Goal: Task Accomplishment & Management: Manage account settings

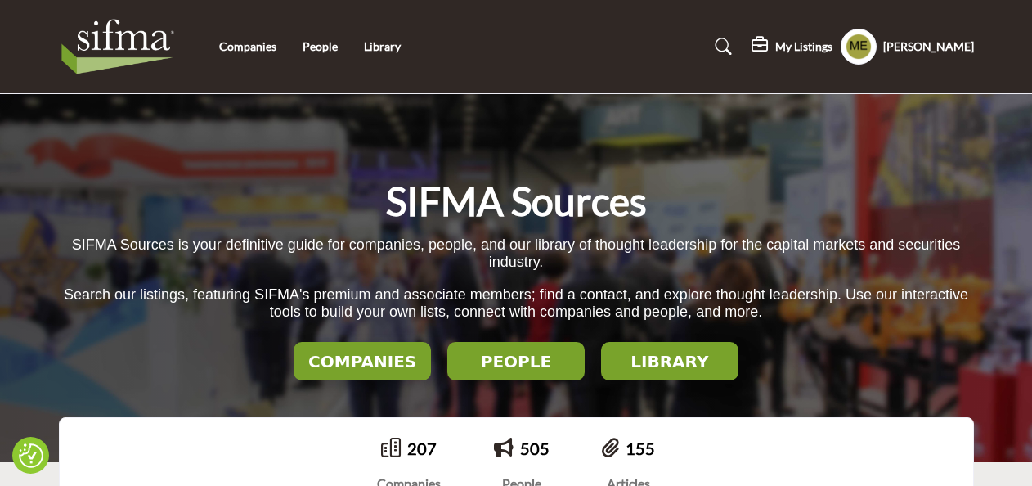
click at [265, 57] on div "Companies People Library" at bounding box center [516, 46] width 932 height 65
click at [250, 45] on link "Companies" at bounding box center [247, 46] width 57 height 14
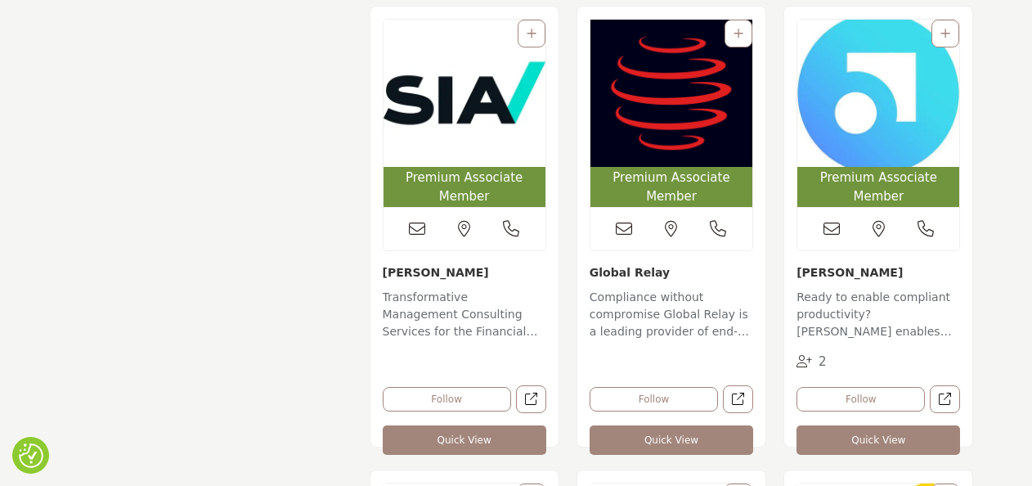
scroll to position [1700, 0]
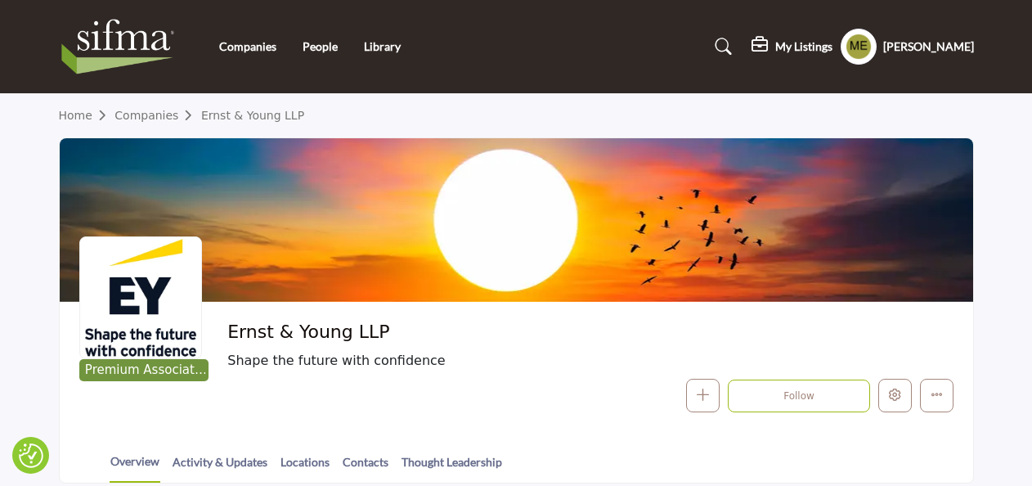
click at [460, 463] on link "Thought Leadership" at bounding box center [452, 467] width 102 height 29
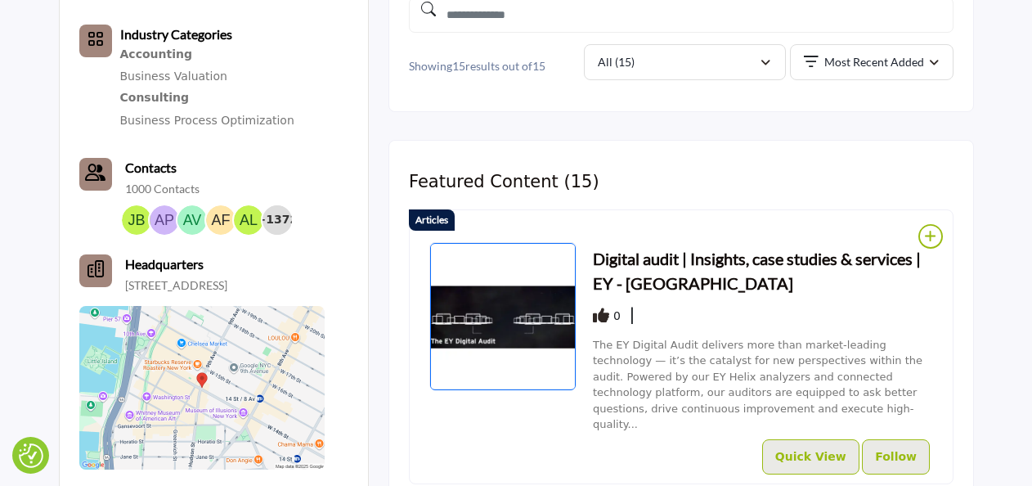
scroll to position [563, 0]
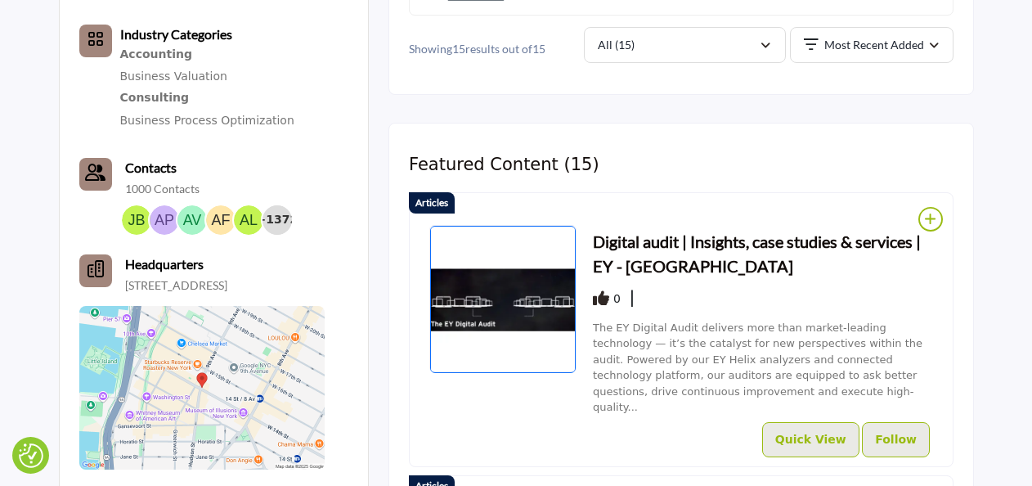
click at [725, 233] on h3 "Digital audit | Insights, case studies & services | EY - [GEOGRAPHIC_DATA]" at bounding box center [763, 253] width 340 height 49
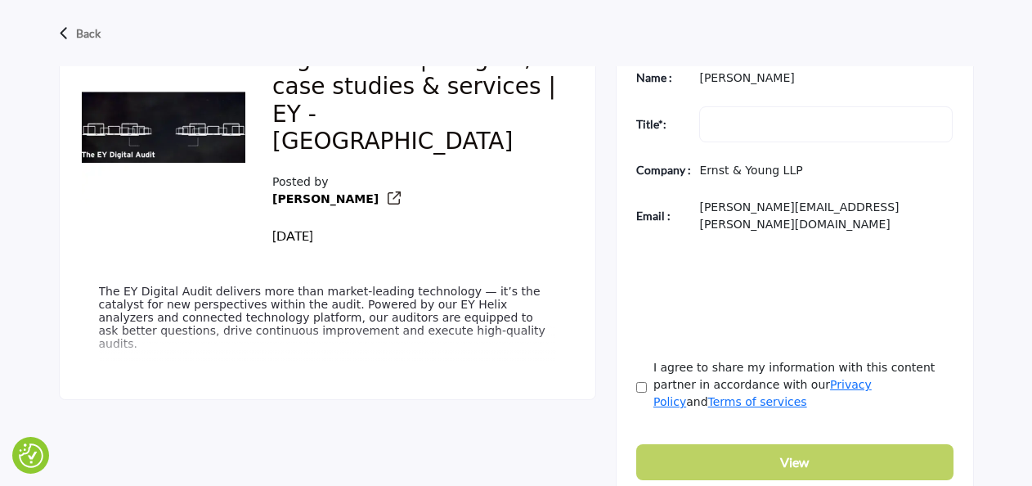
scroll to position [536, 0]
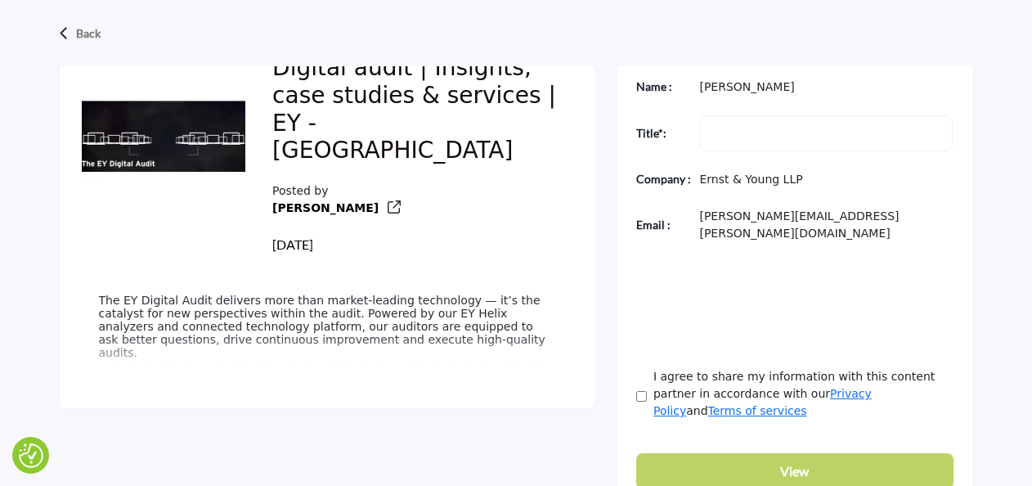
click at [152, 297] on span "The EY Digital Audit delivers more than market-leading technology — it’s the ca…" at bounding box center [322, 326] width 447 height 65
click at [76, 29] on p "Back" at bounding box center [88, 33] width 25 height 29
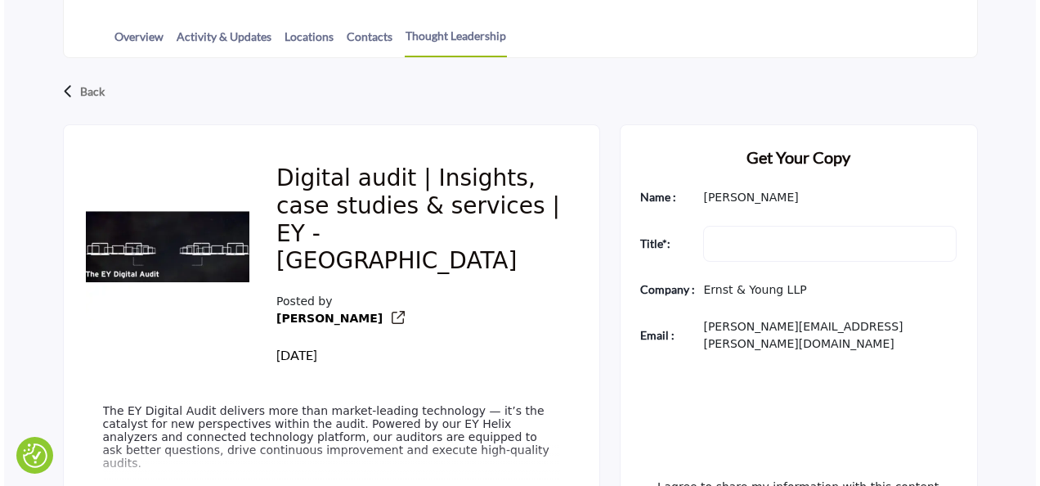
scroll to position [0, 0]
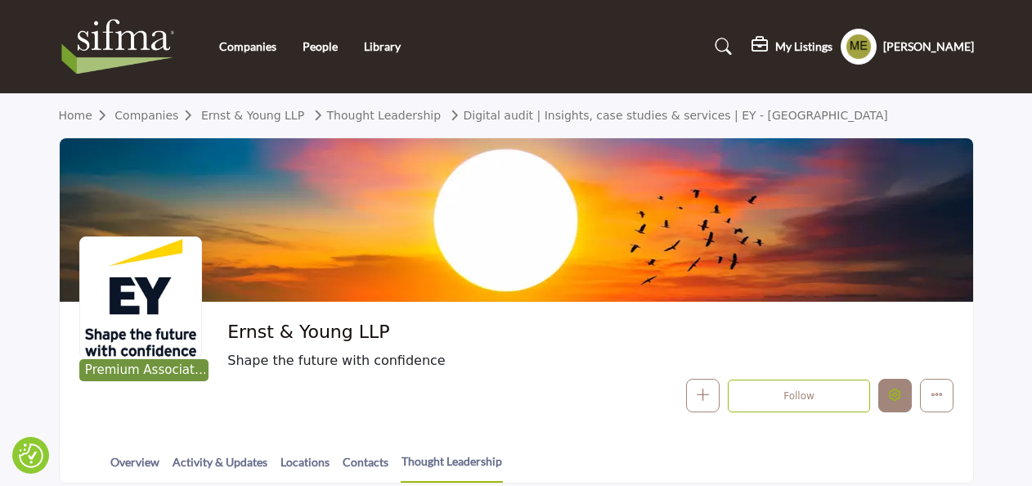
click at [900, 389] on icon "Edit company" at bounding box center [895, 395] width 12 height 12
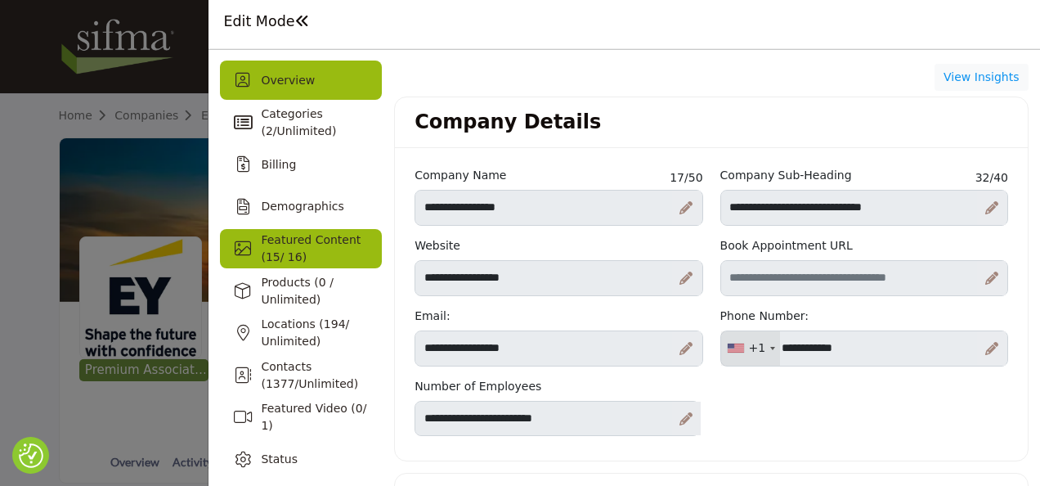
click at [324, 247] on div "Featured Content ( 15 / 16)" at bounding box center [321, 248] width 121 height 34
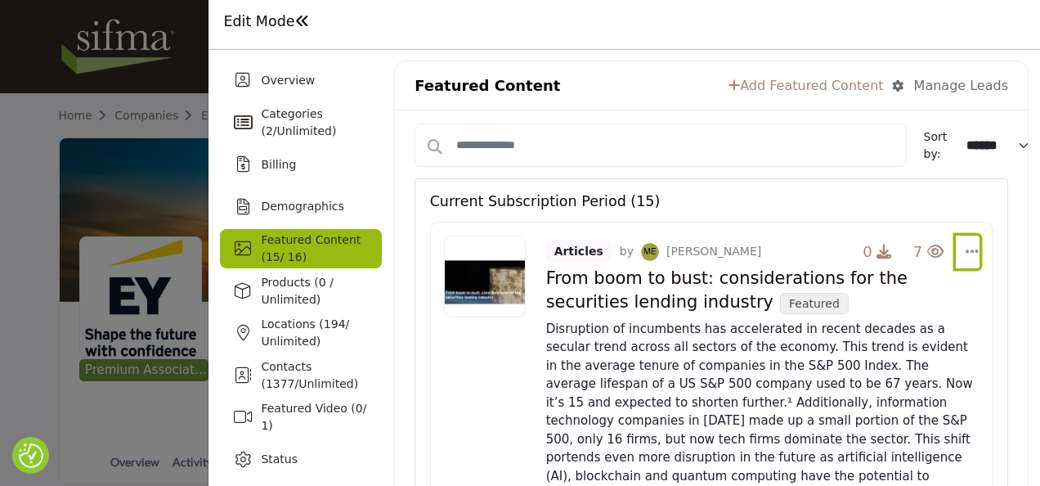
click at [968, 249] on icon "Select Dropdown Options" at bounding box center [972, 251] width 13 height 15
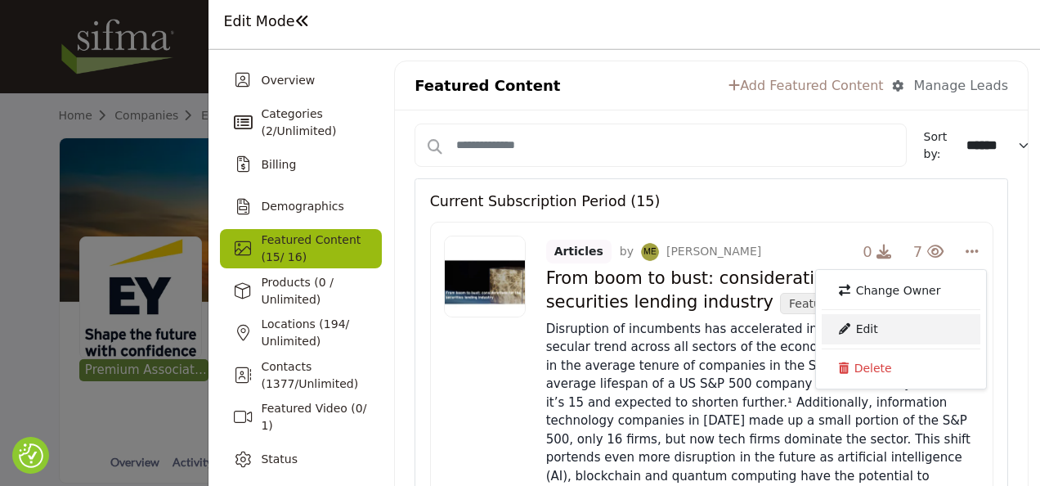
click at [911, 321] on link "Edit" at bounding box center [901, 328] width 159 height 29
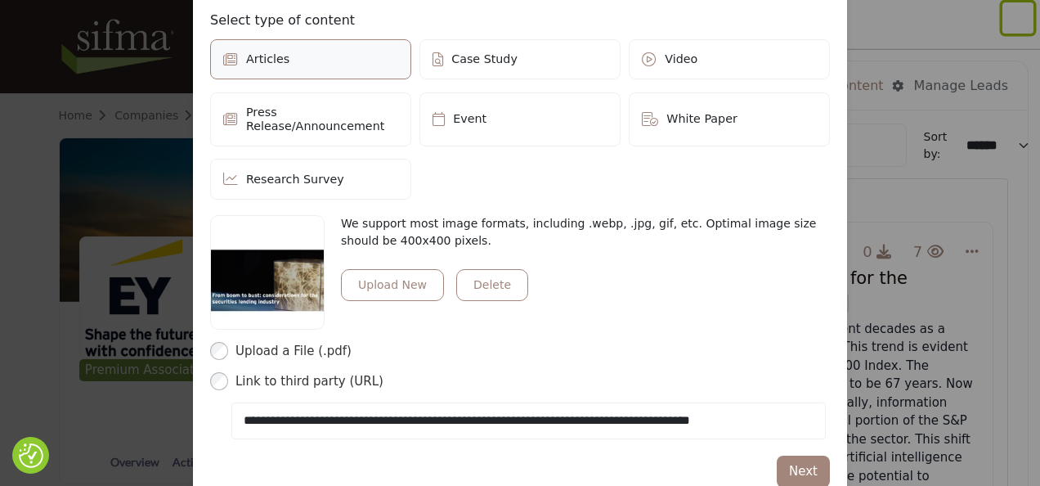
scroll to position [489, 0]
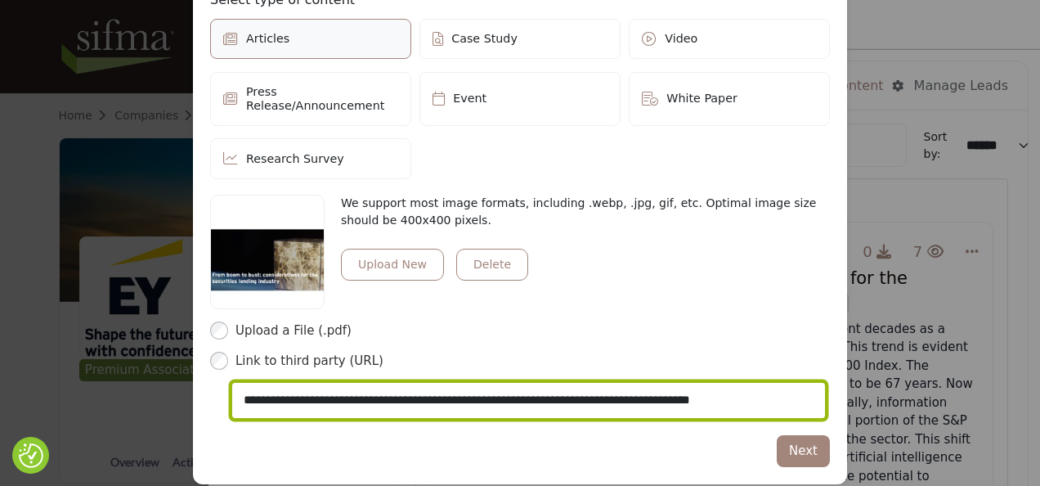
click at [436, 382] on input "**********" at bounding box center [528, 401] width 595 height 38
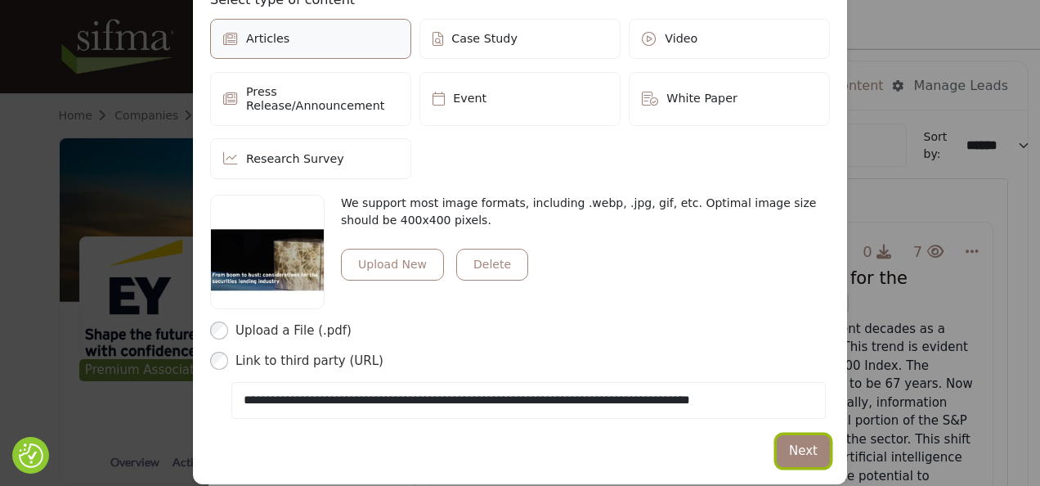
click at [787, 438] on button "Next" at bounding box center [803, 451] width 53 height 32
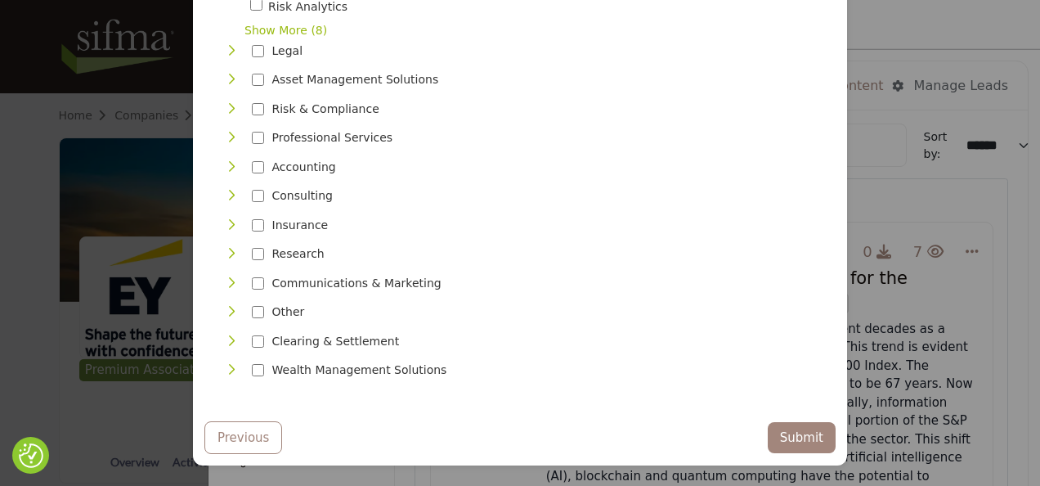
scroll to position [303, 0]
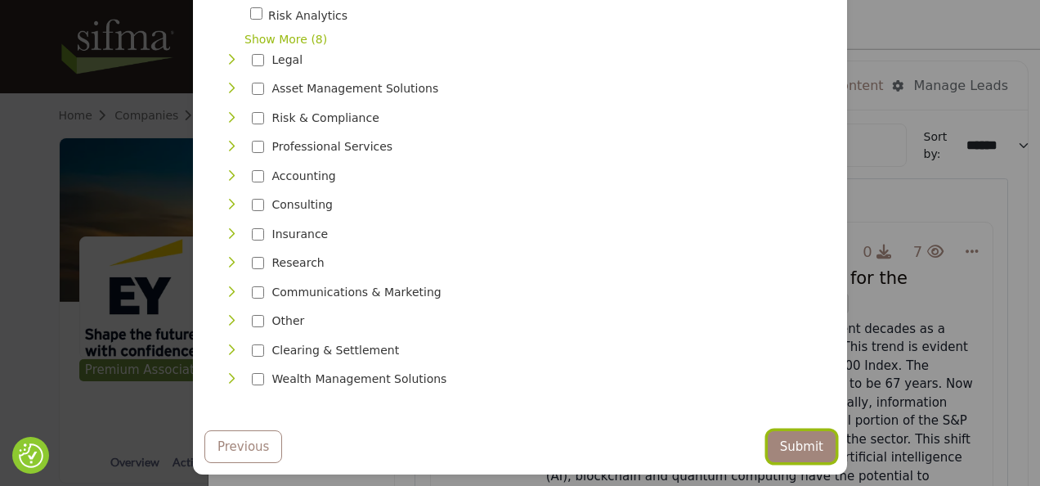
click at [787, 438] on button "Submit" at bounding box center [802, 447] width 68 height 32
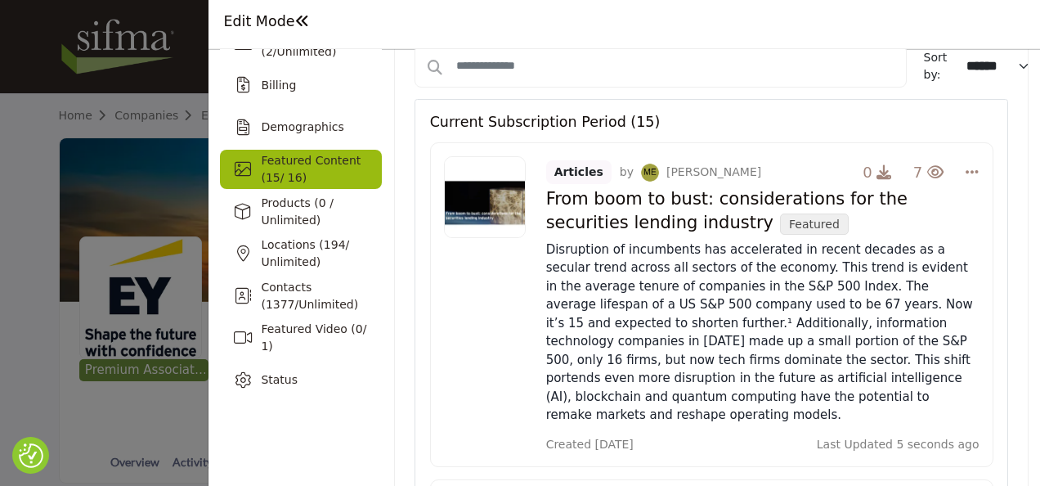
scroll to position [85, 0]
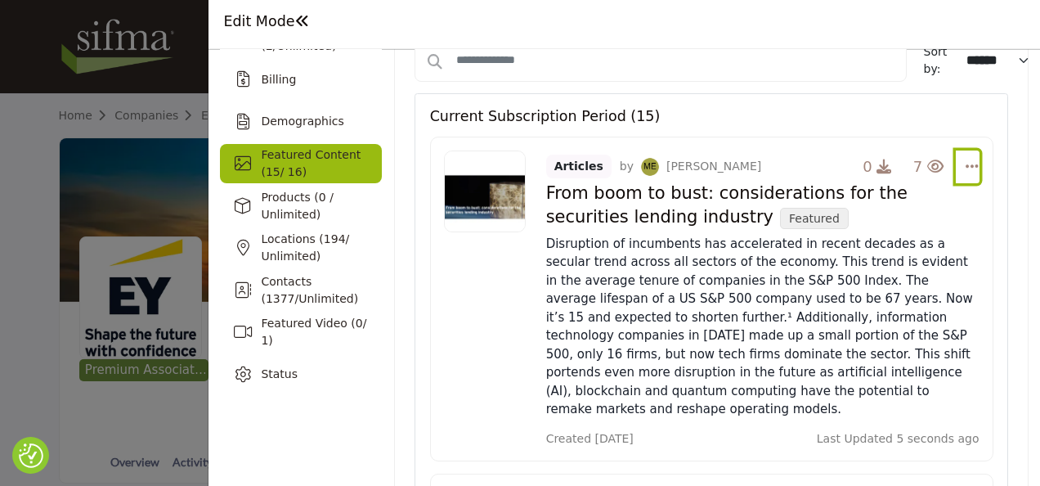
click at [966, 161] on icon "Select Dropdown Options" at bounding box center [972, 166] width 13 height 15
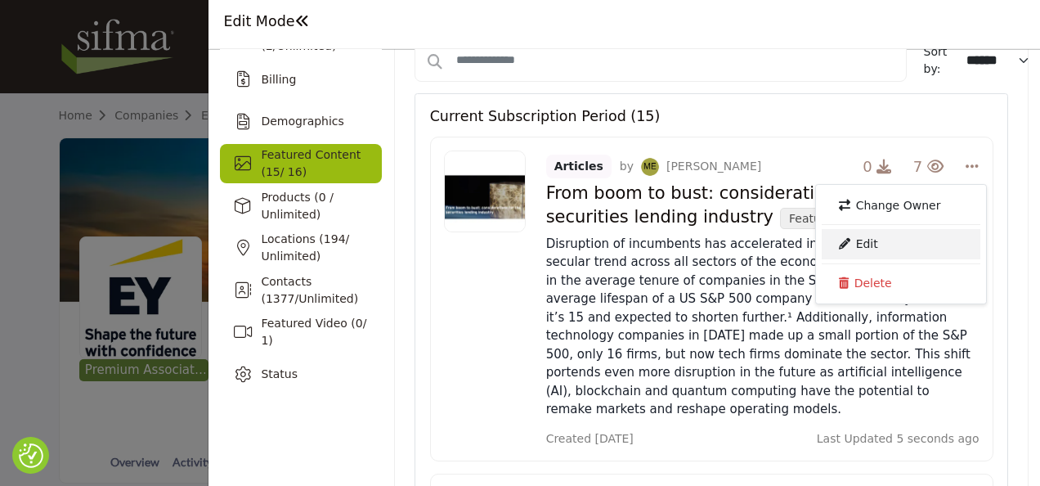
click at [875, 242] on link "Edit" at bounding box center [901, 243] width 159 height 29
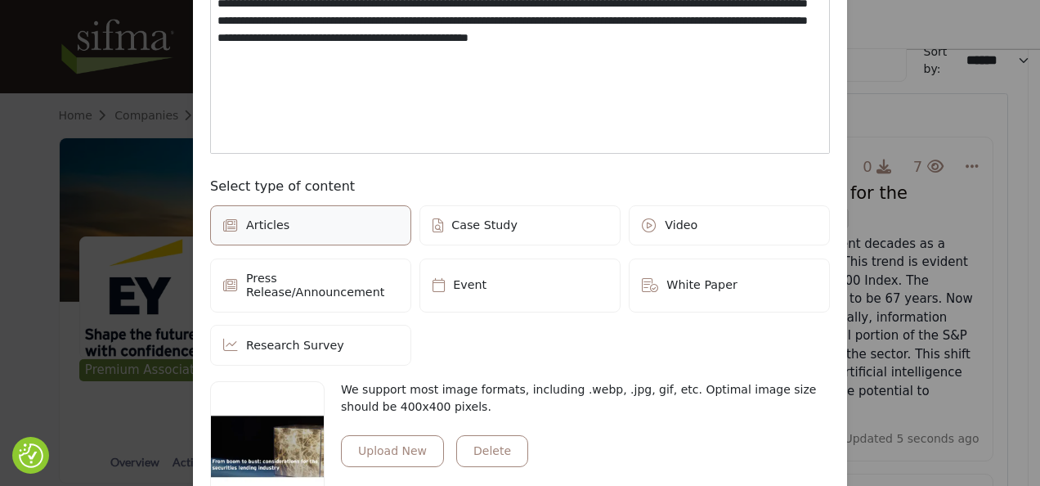
scroll to position [0, 0]
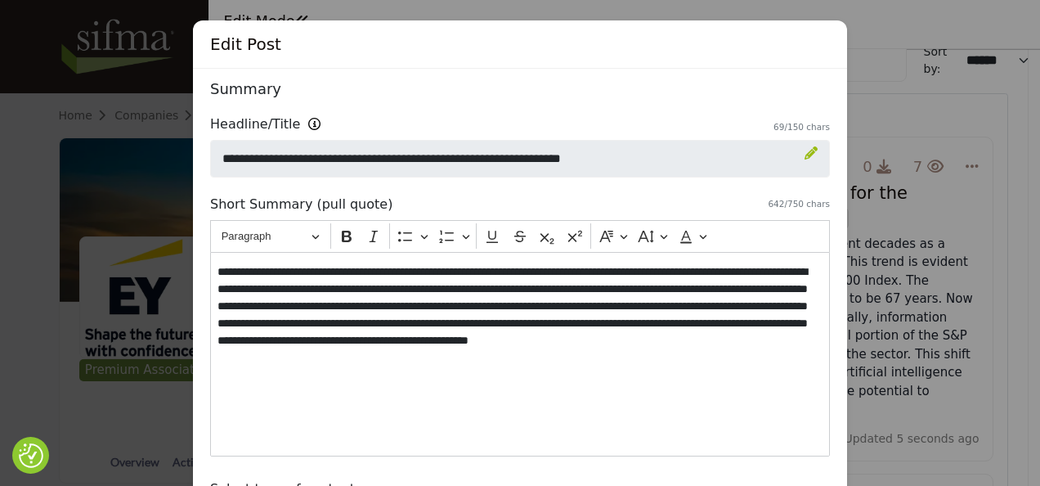
click at [1004, 430] on div "Edit Post Depending on your subscription plan, content can be Featured and dist…" at bounding box center [520, 243] width 1040 height 486
click at [999, 445] on div "Edit Post Depending on your subscription plan, content can be Featured and dist…" at bounding box center [520, 243] width 1040 height 486
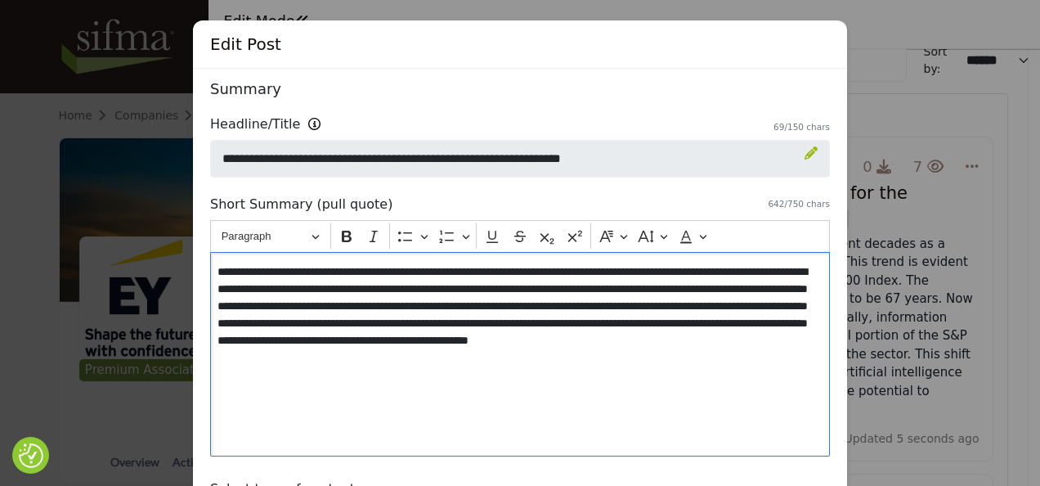
click at [760, 393] on div "**********" at bounding box center [520, 354] width 620 height 204
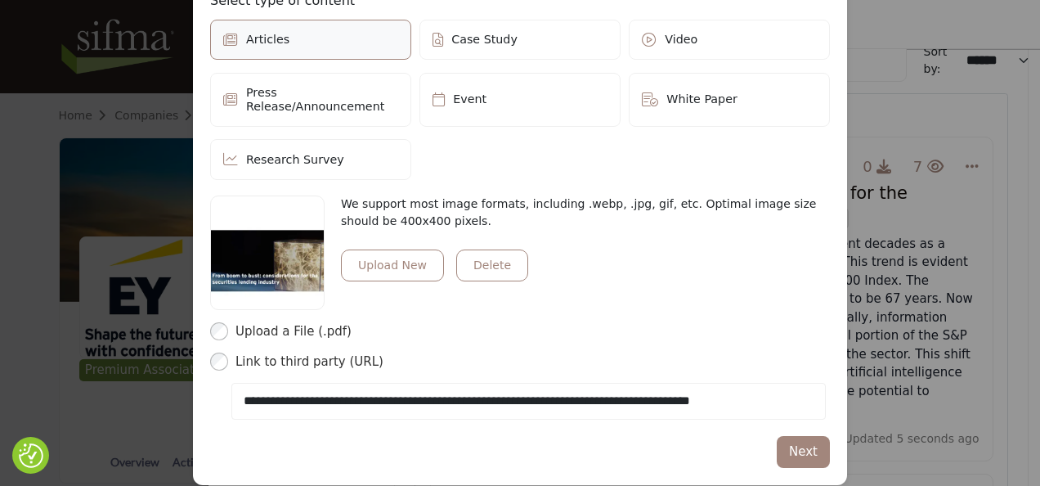
scroll to position [489, 0]
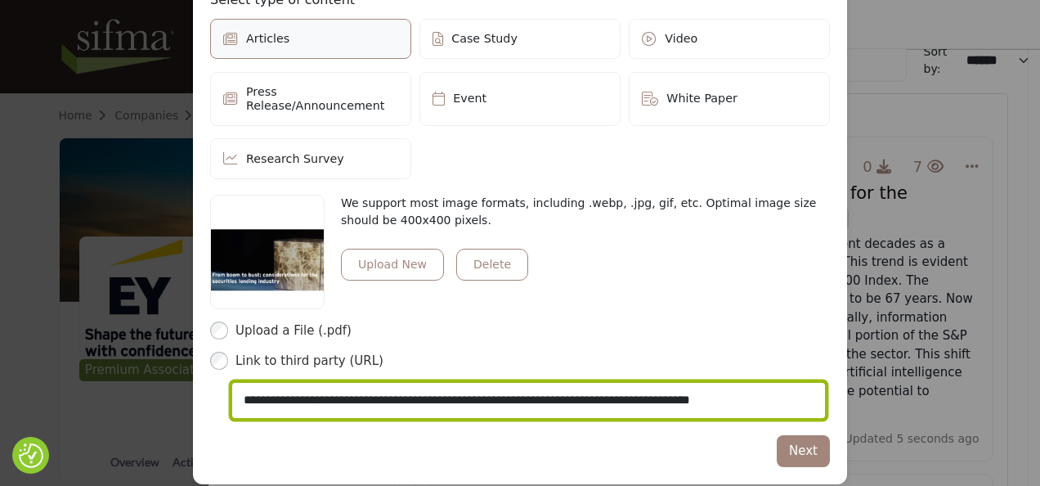
click at [363, 385] on input "**********" at bounding box center [528, 401] width 595 height 38
drag, startPoint x: 754, startPoint y: 383, endPoint x: 236, endPoint y: 375, distance: 517.8
click at [236, 382] on input "**********" at bounding box center [528, 401] width 595 height 38
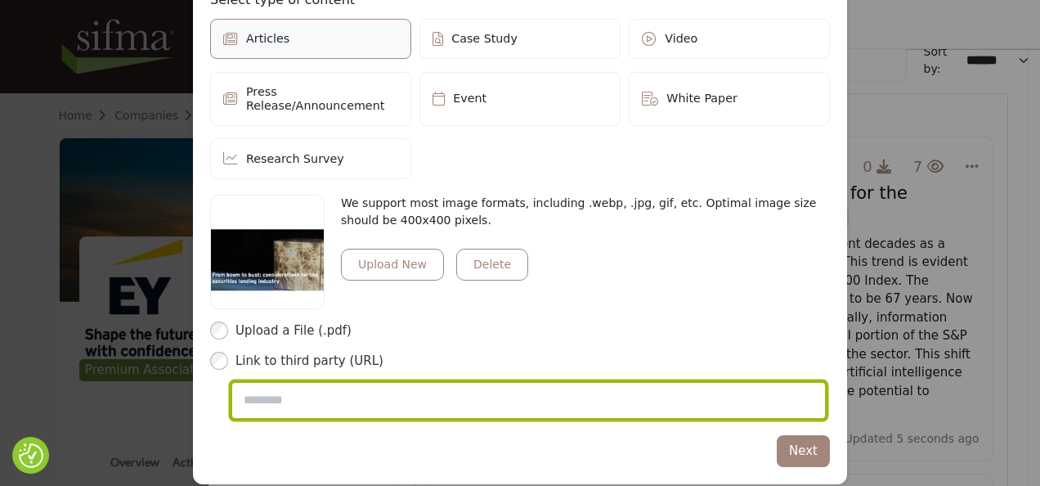
paste input "**********"
type input "**********"
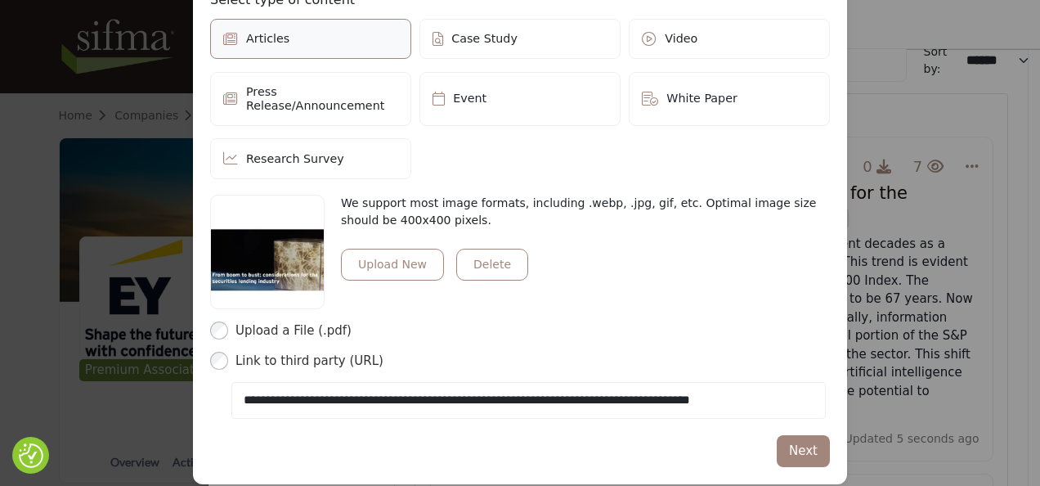
click at [218, 303] on div "We support most image formats, including .webp, .jpg, gif, etc. Optimal image s…" at bounding box center [520, 307] width 620 height 225
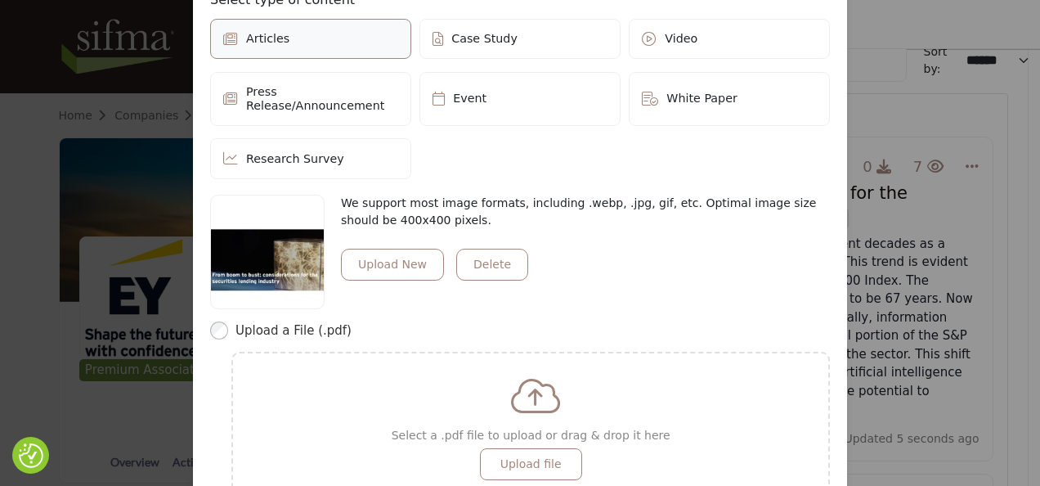
click at [832, 371] on div "Depending on your subscription plan, content can be Featured and distributed to…" at bounding box center [520, 91] width 654 height 1022
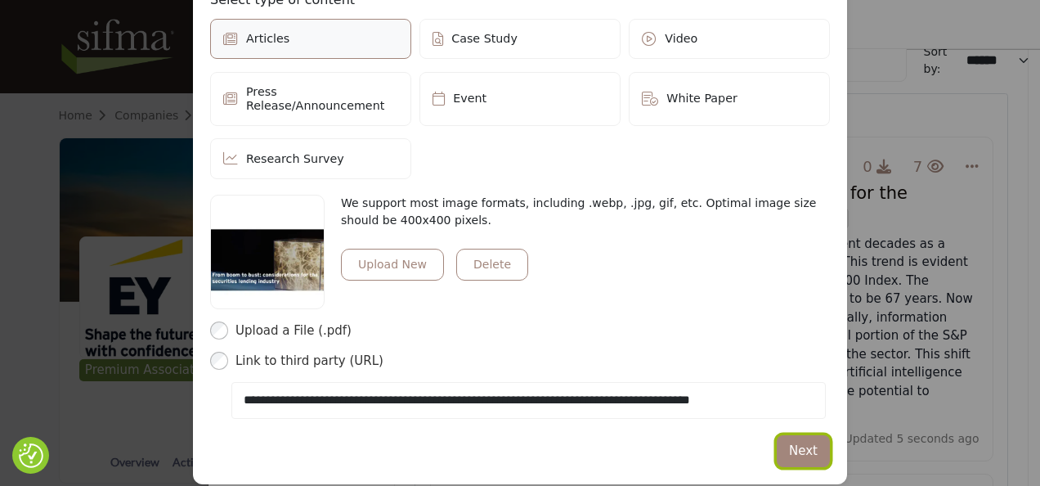
click at [809, 435] on button "Next" at bounding box center [803, 451] width 53 height 32
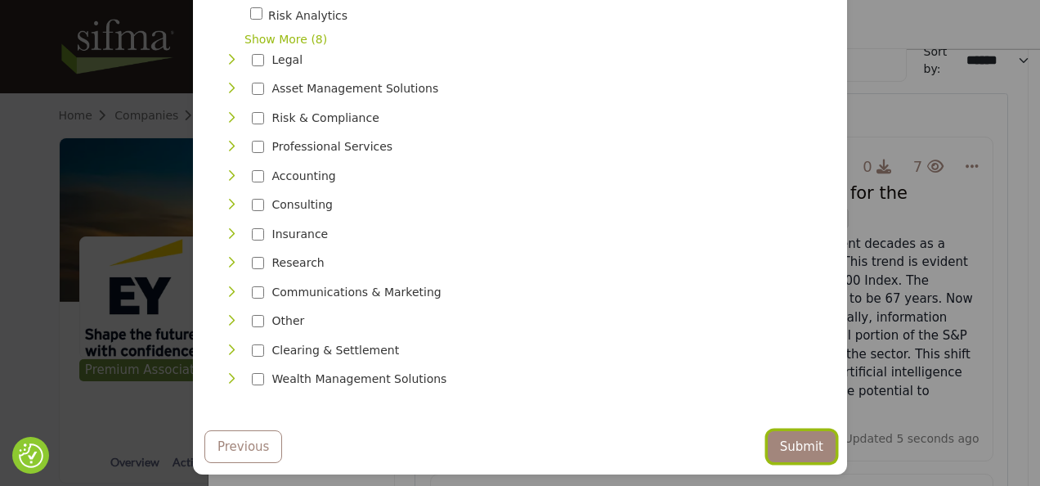
click at [809, 434] on button "Submit" at bounding box center [802, 447] width 68 height 32
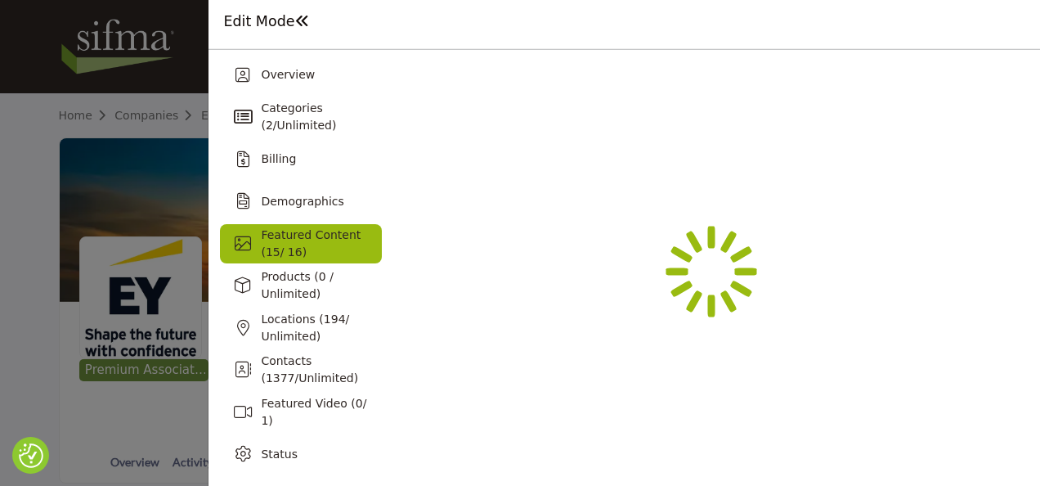
scroll to position [4, 0]
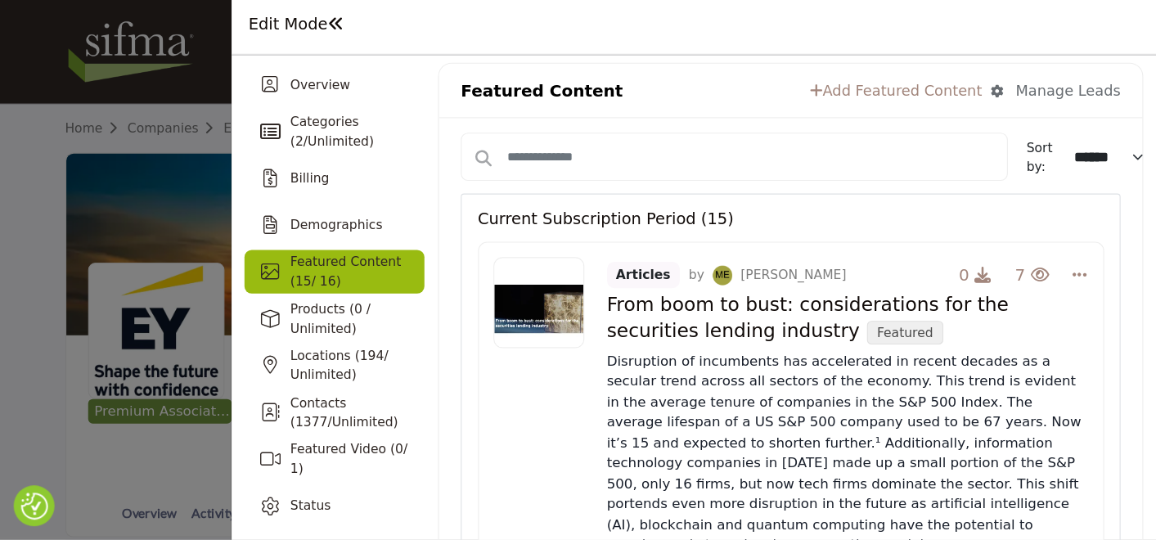
scroll to position [85, 0]
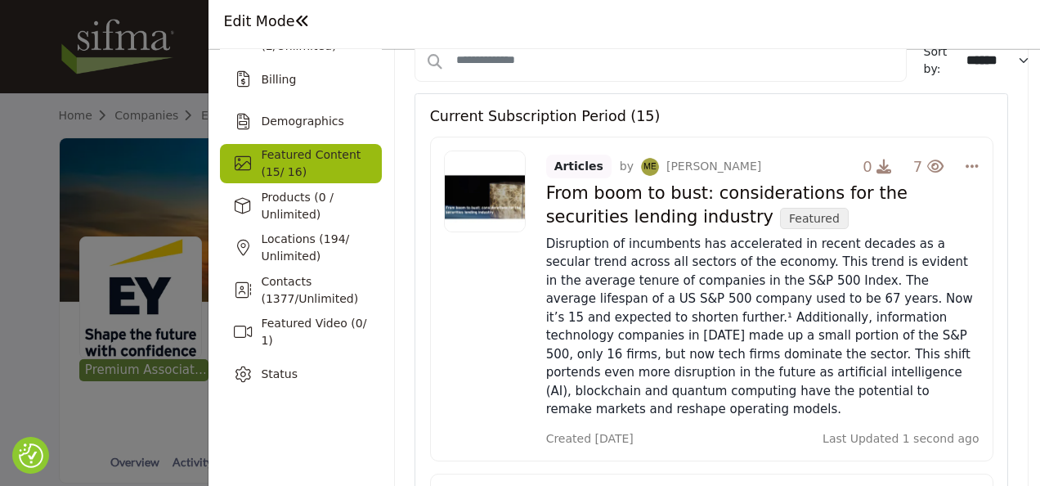
click at [471, 366] on div "Articles by [PERSON_NAME] 0 7 Change Owner Edit Delete Featured" at bounding box center [712, 299] width 564 height 325
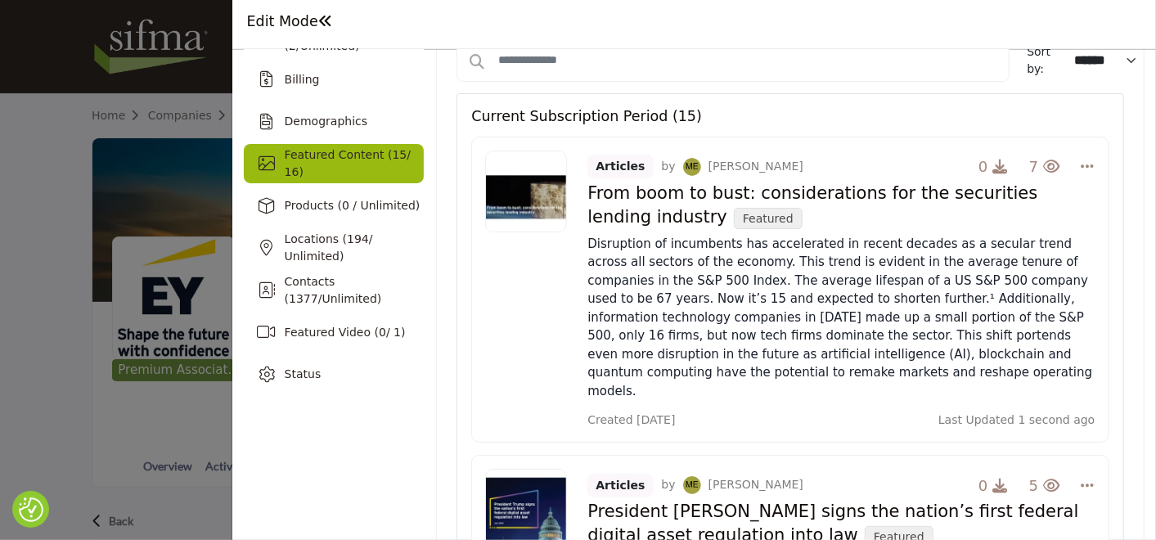
drag, startPoint x: 983, startPoint y: 2, endPoint x: 404, endPoint y: 443, distance: 728.3
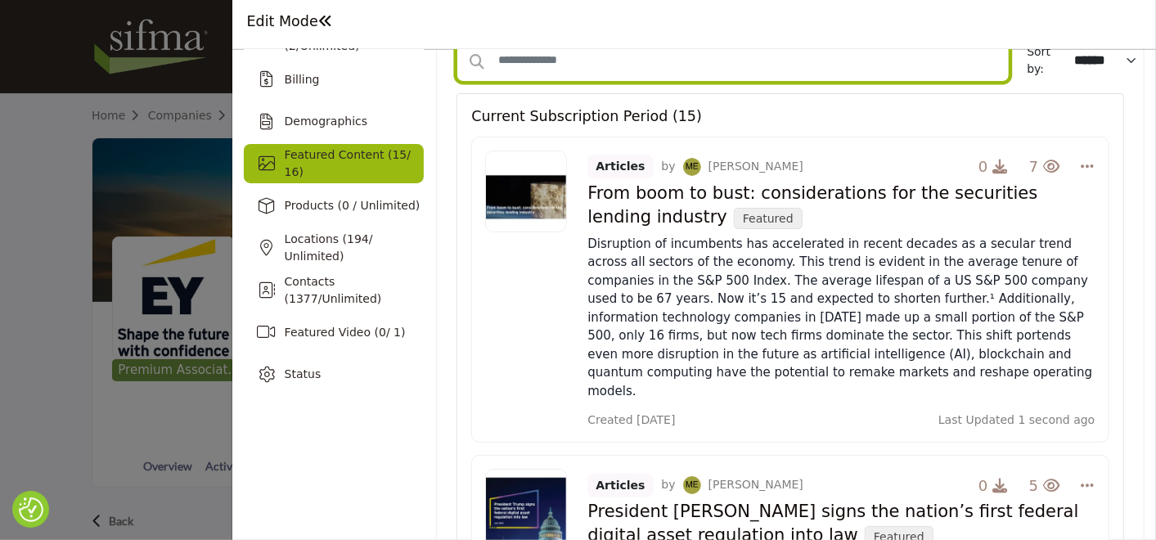
click at [663, 78] on input "Search Content" at bounding box center [733, 59] width 554 height 43
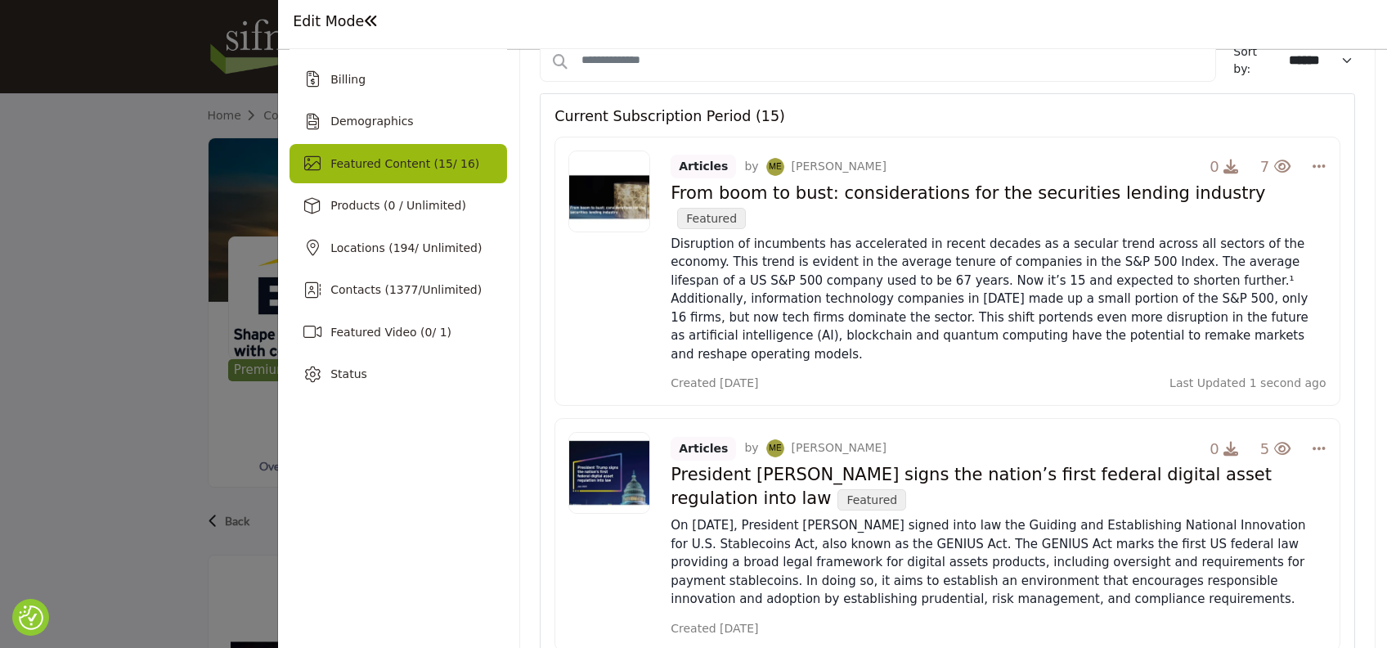
drag, startPoint x: 1100, startPoint y: 16, endPoint x: 556, endPoint y: 501, distance: 728.8
click at [556, 485] on div "Articles by Minnu Eldho 0 5 Change Owner Edit Delete Featured" at bounding box center [947, 534] width 785 height 232
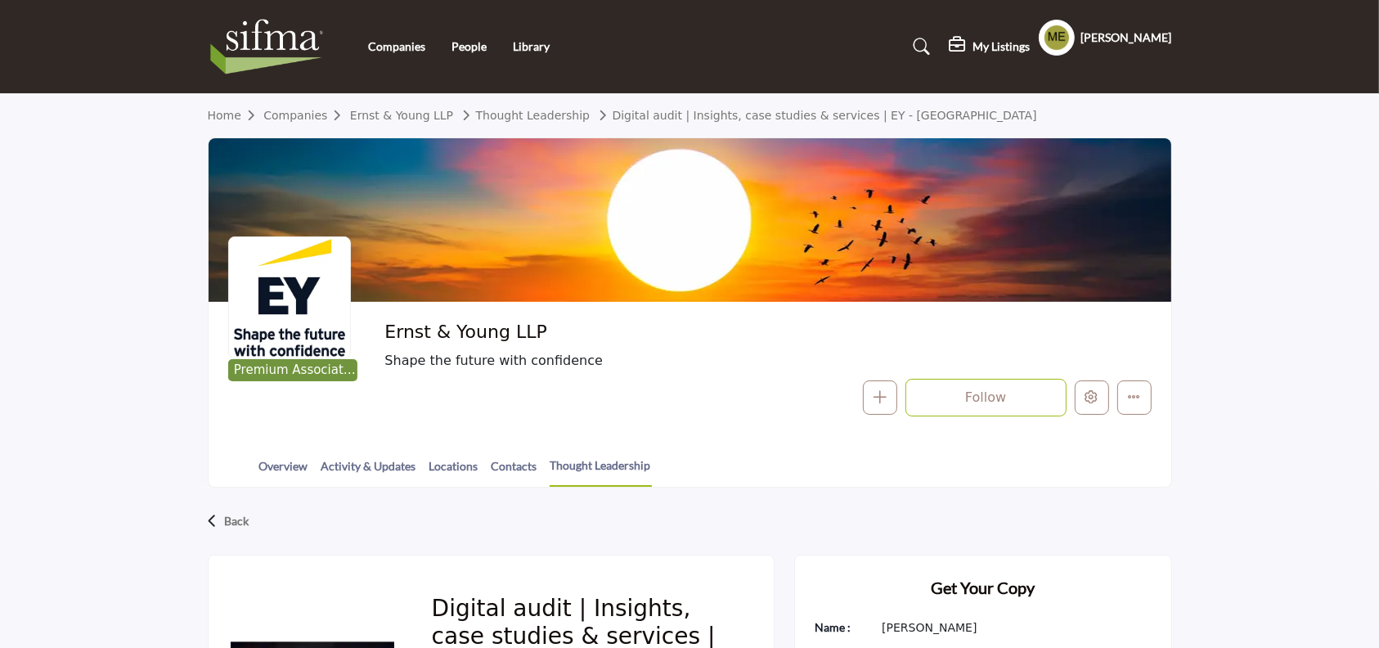
click at [0, 0] on div at bounding box center [0, 0] width 0 height 0
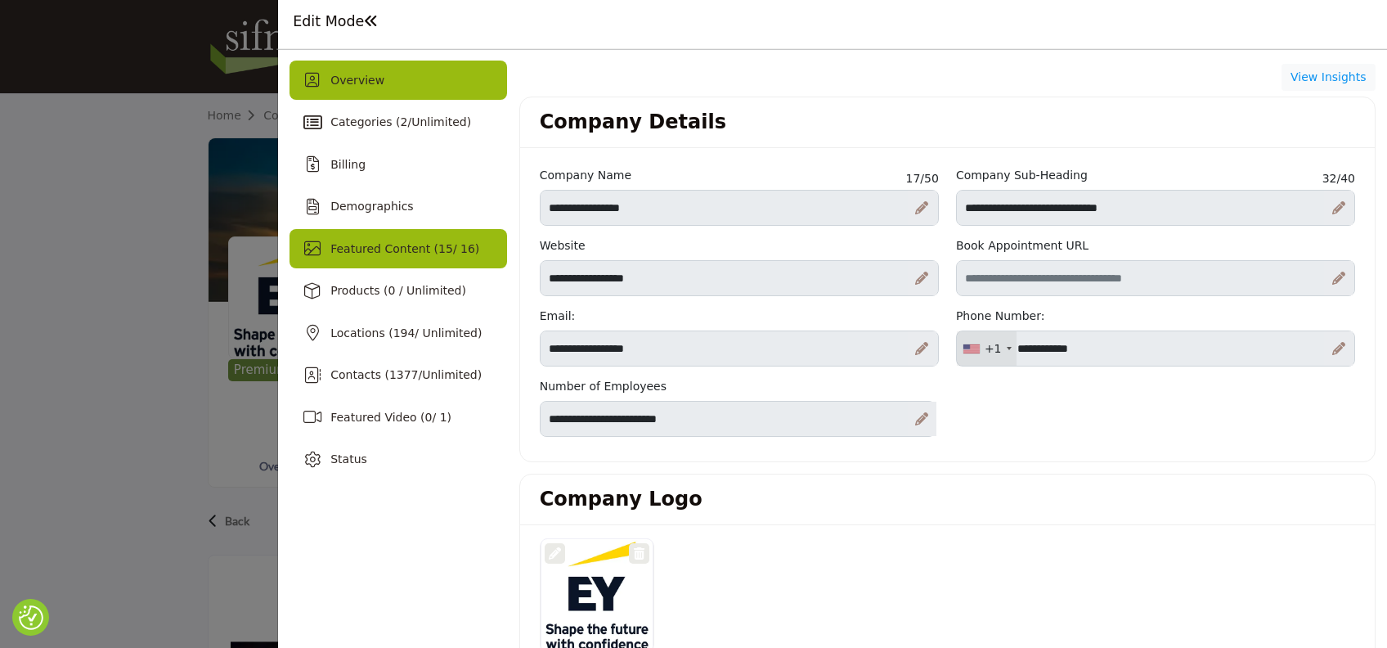
click at [399, 242] on span "Featured Content ( 15 / 16)" at bounding box center [404, 248] width 149 height 13
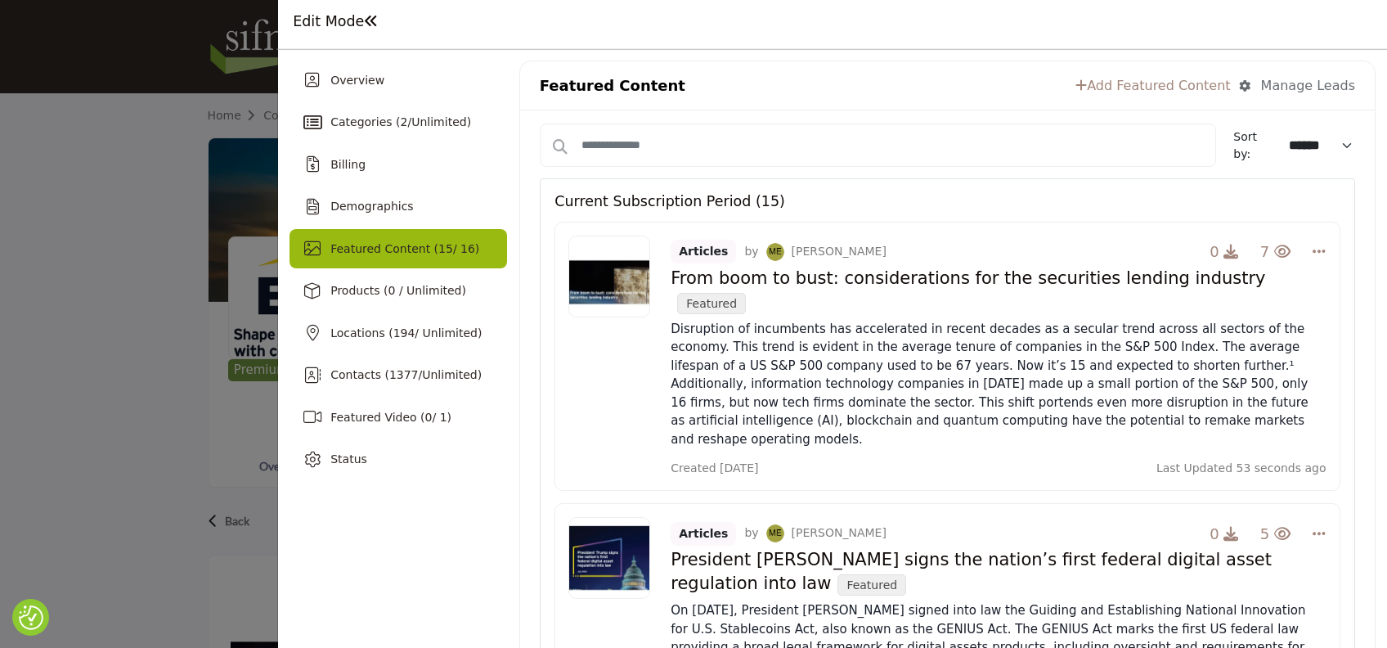
click at [1300, 200] on div "Current Subscription Period (15)" at bounding box center [947, 194] width 785 height 31
click at [321, 20] on h1 "Edit Mode" at bounding box center [336, 21] width 86 height 17
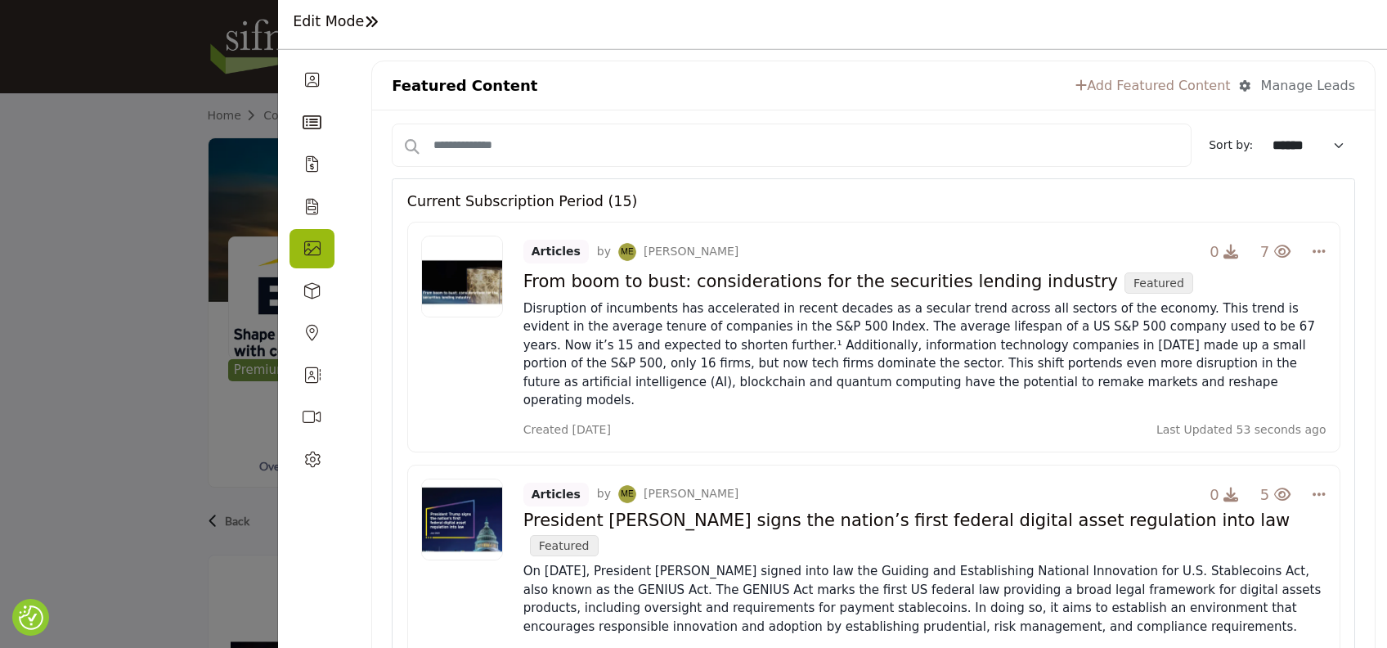
click at [357, 24] on h1 "Edit Mode" at bounding box center [336, 21] width 86 height 17
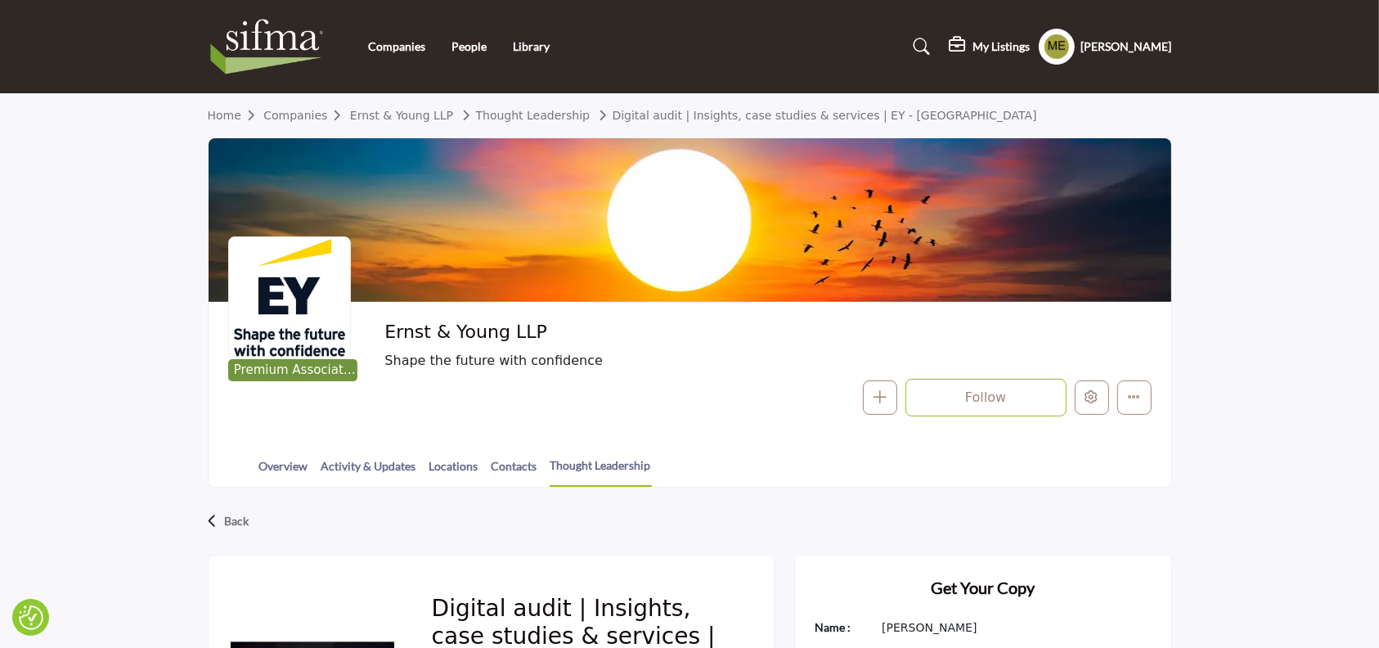
click at [1237, 416] on section "Home Companies Ernst & Young LLP Thought Leadership Digital audit | Insights, c…" at bounding box center [689, 290] width 1379 height 393
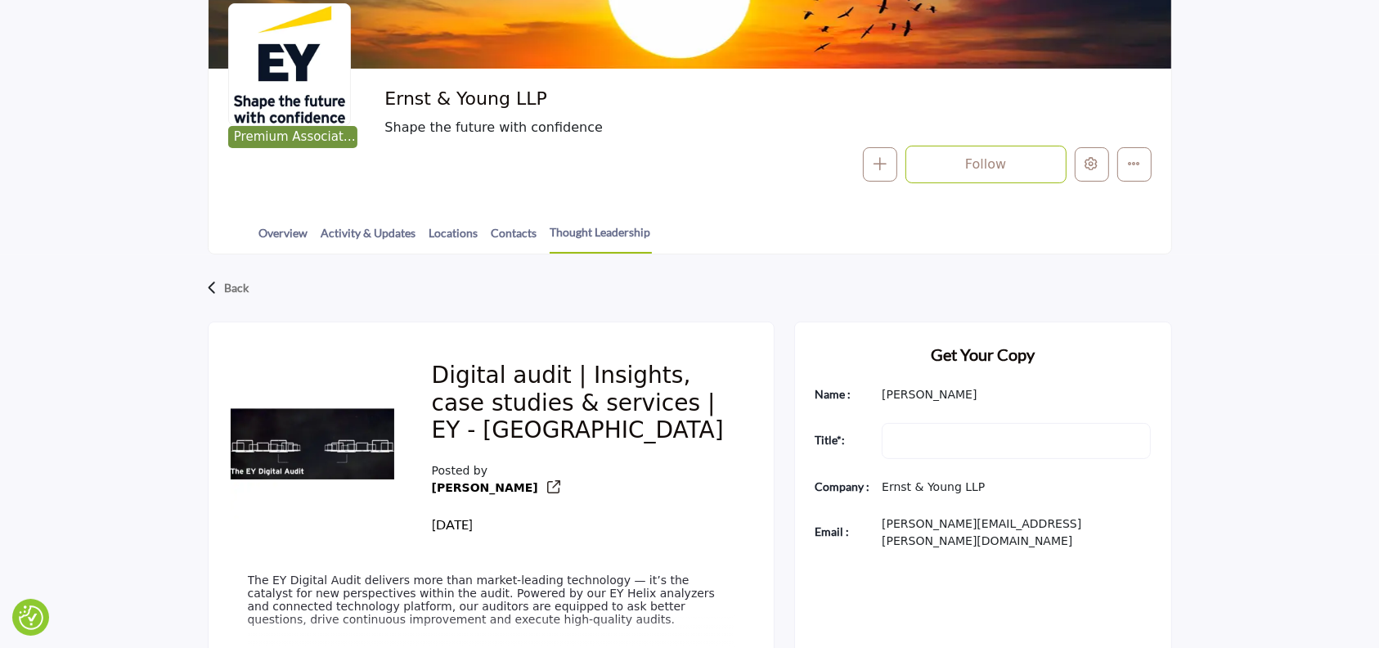
scroll to position [348, 0]
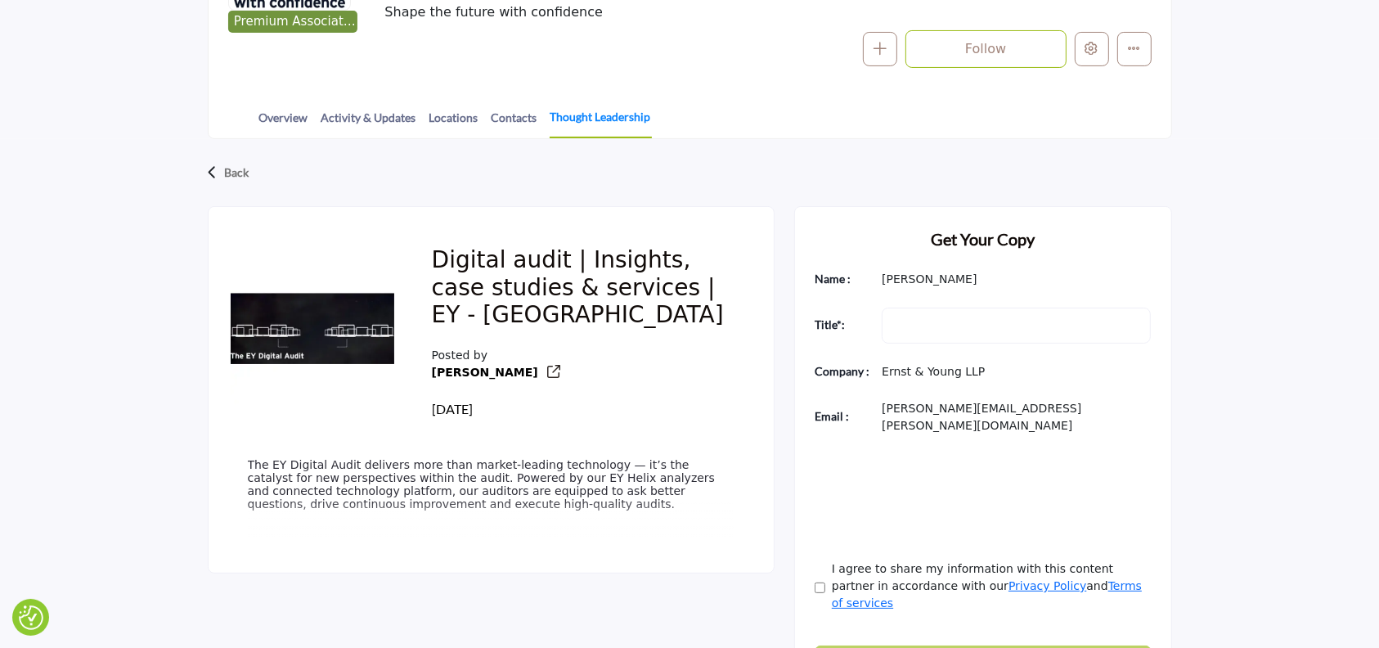
click at [604, 124] on link "Thought Leadership" at bounding box center [601, 123] width 102 height 30
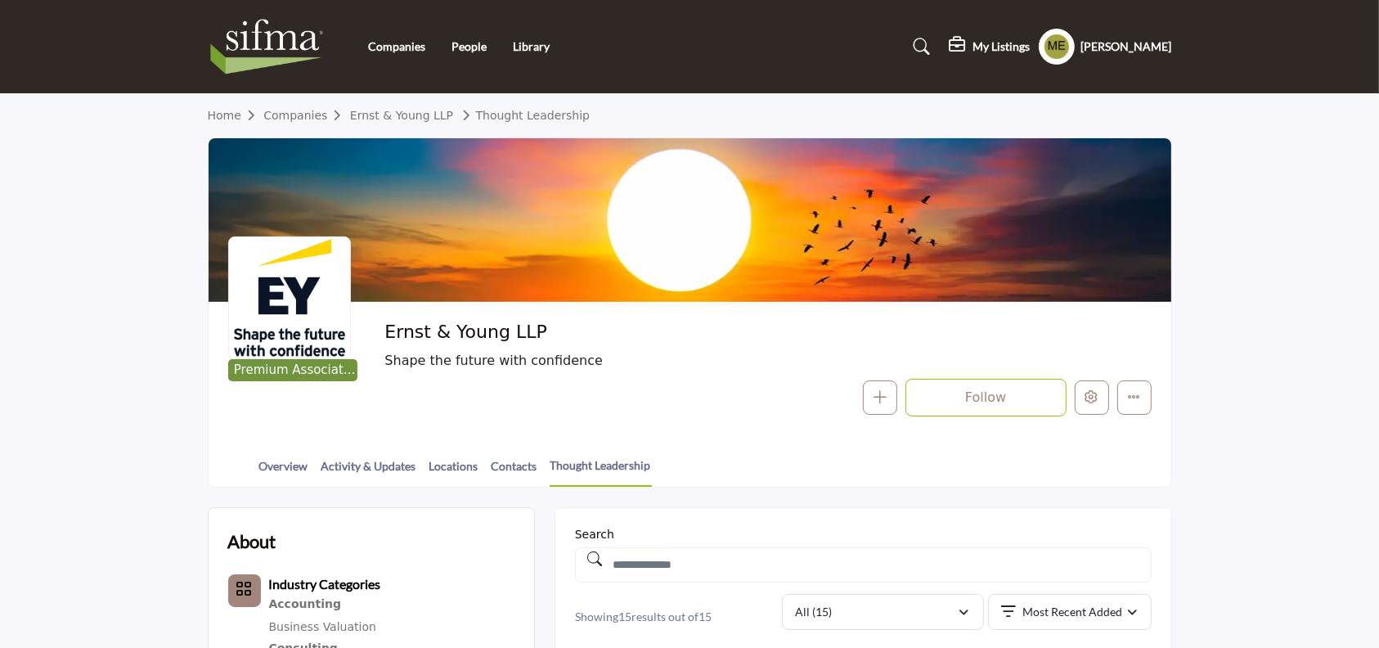
click at [1283, 407] on section "Home Companies Ernst & Young LLP Thought Leadership Premium Associate Member Er…" at bounding box center [689, 290] width 1379 height 393
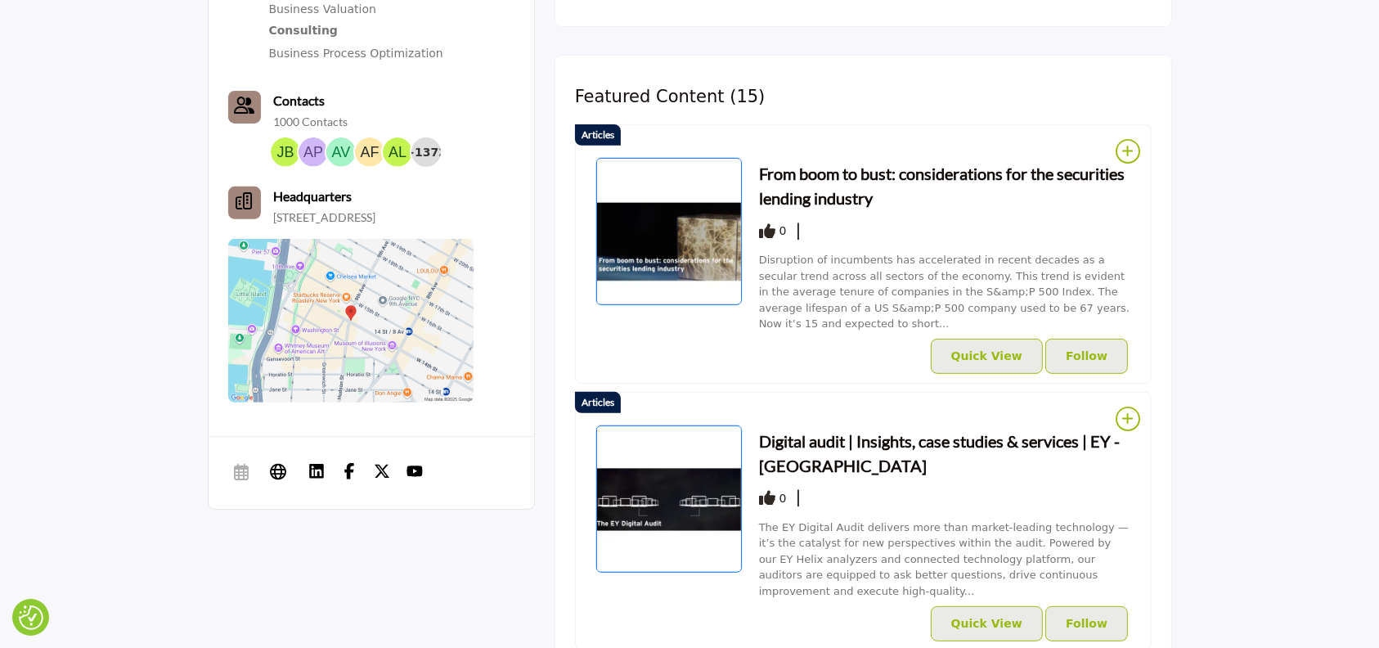
scroll to position [654, 0]
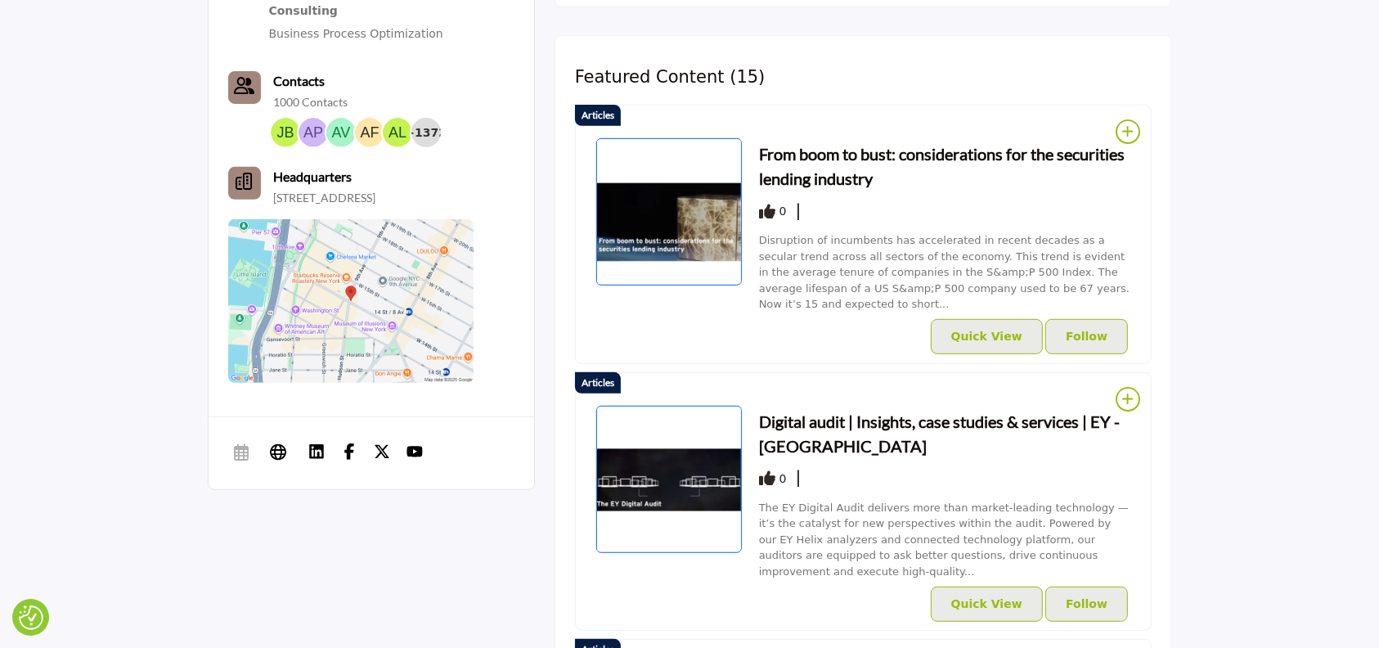
click at [1134, 130] on icon at bounding box center [1127, 131] width 23 height 25
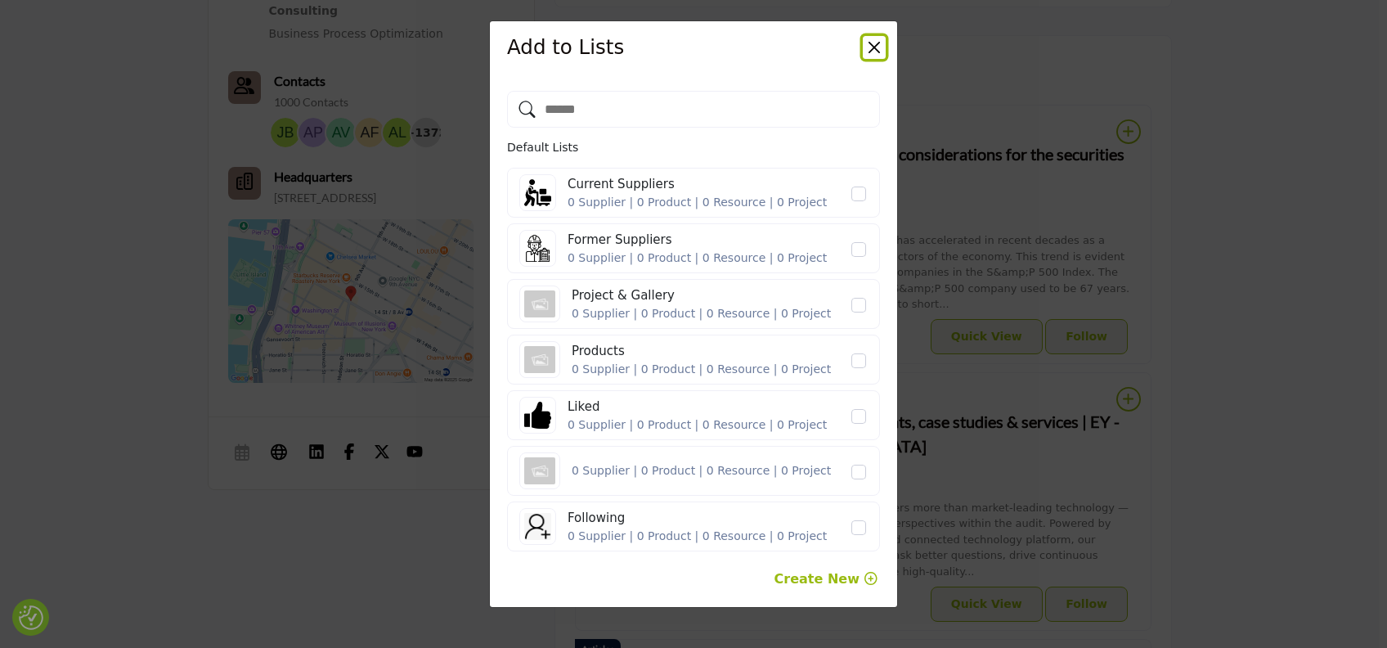
click at [877, 52] on button "Close" at bounding box center [874, 47] width 23 height 23
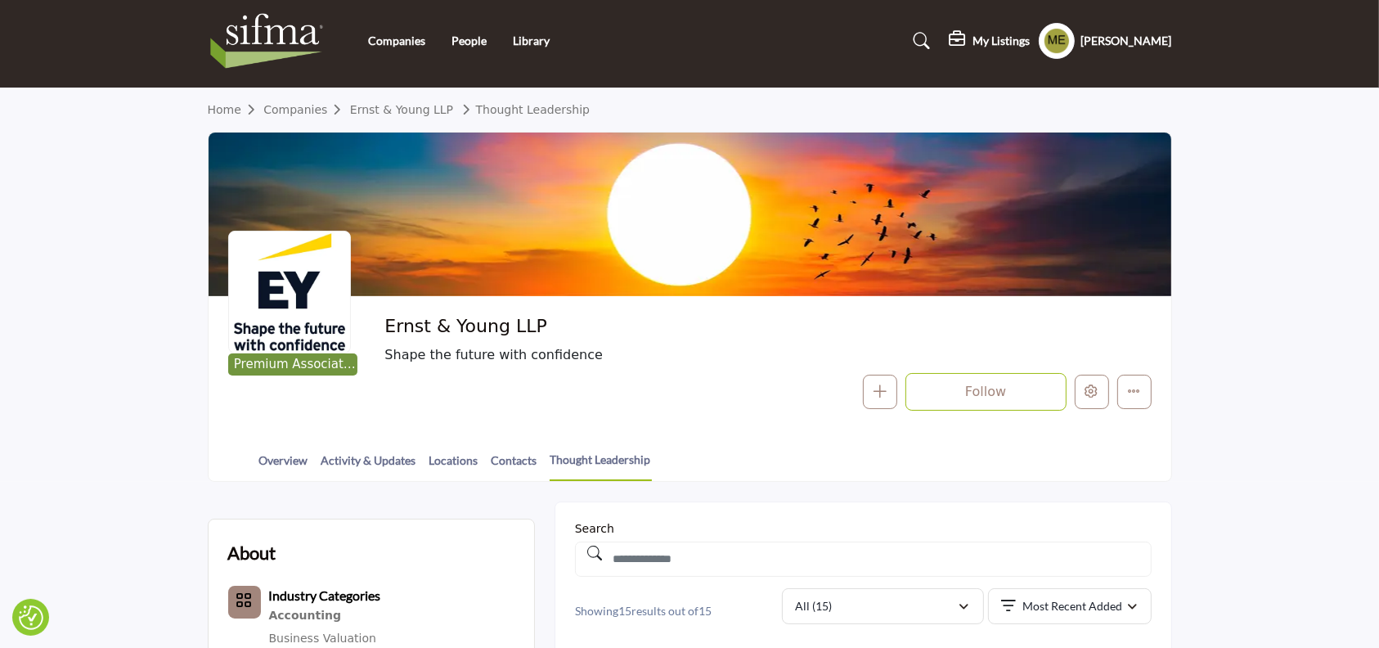
scroll to position [0, 0]
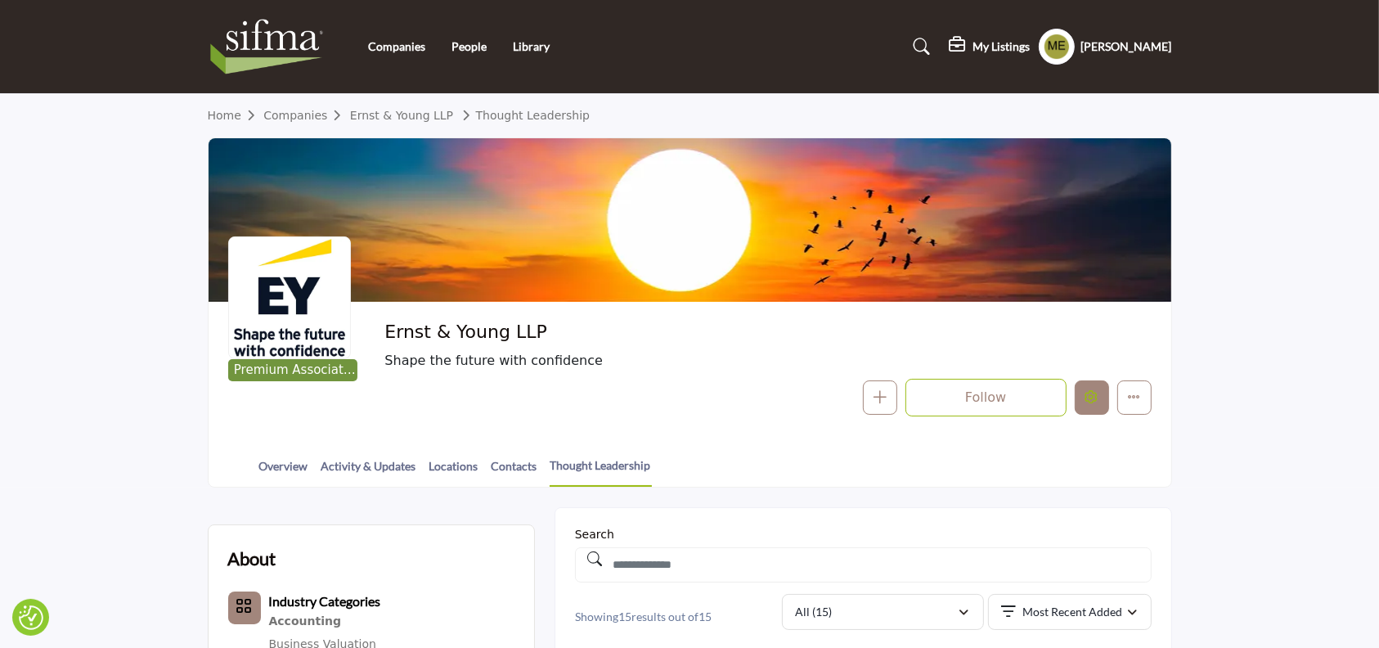
click at [1102, 389] on button "Edit company" at bounding box center [1092, 397] width 34 height 34
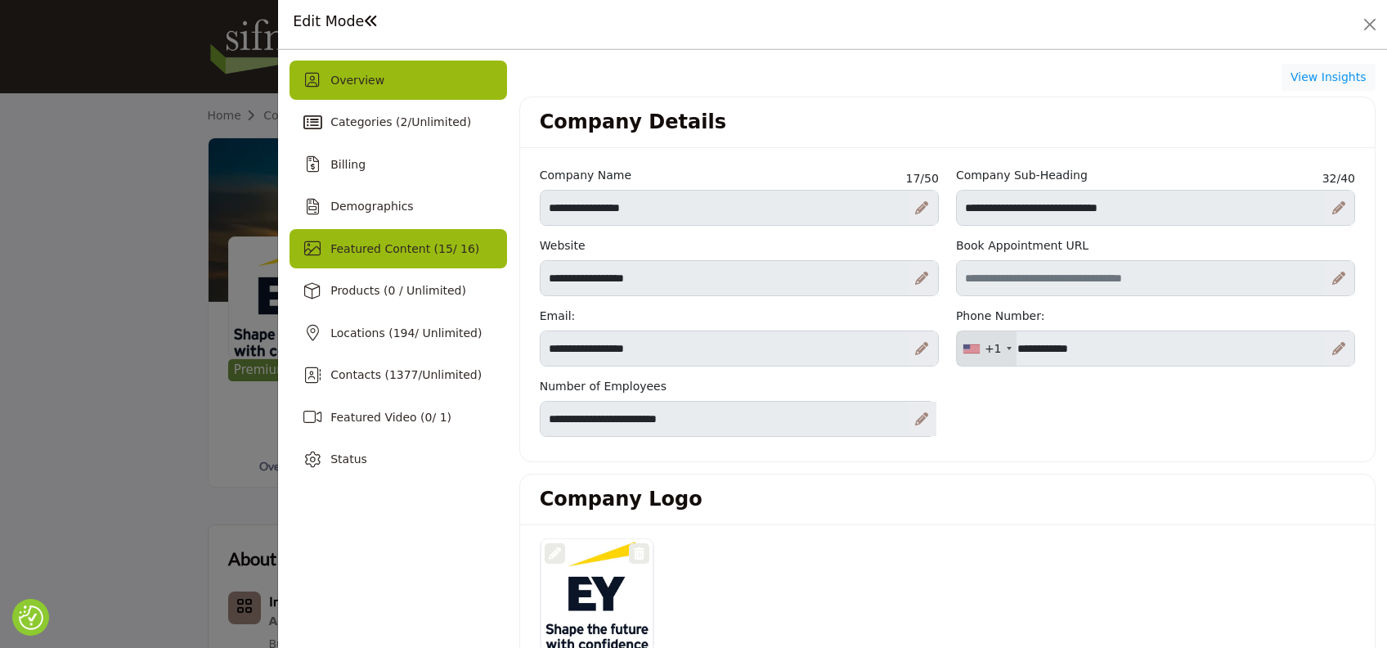
click at [418, 242] on span "Featured Content ( 15 / 16)" at bounding box center [404, 248] width 149 height 13
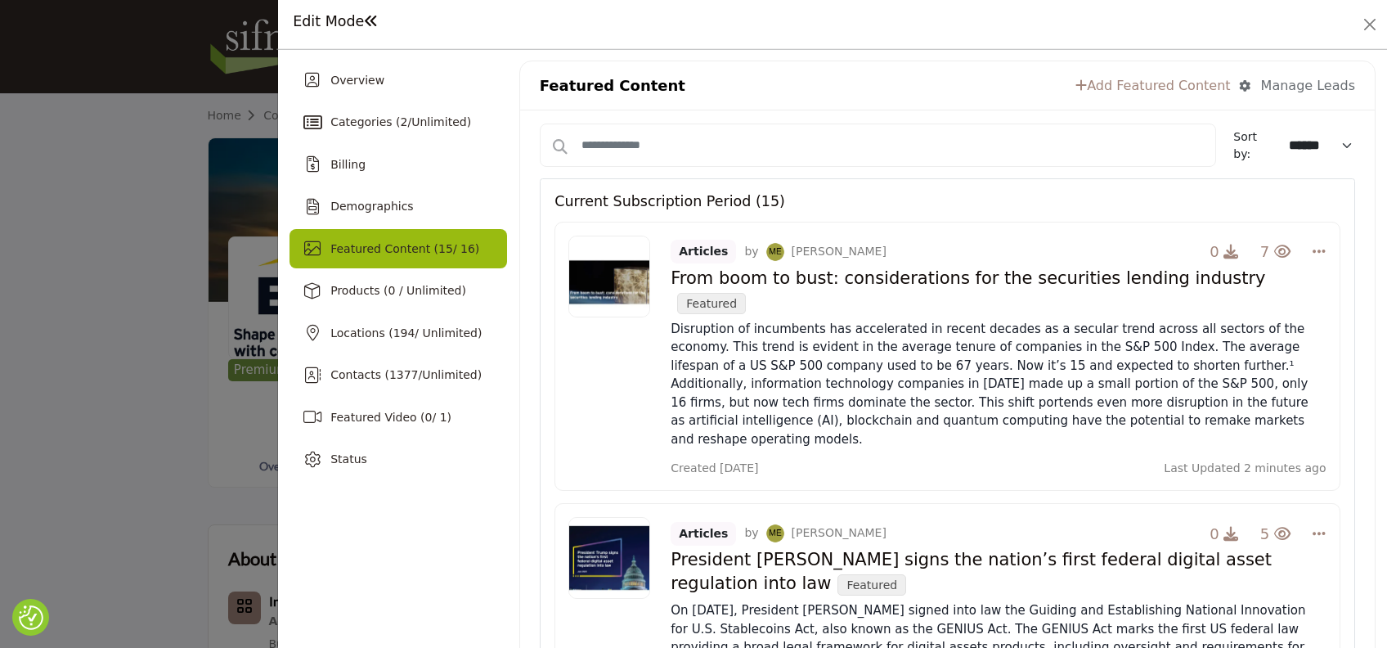
click at [929, 195] on div "Current Subscription Period (15)" at bounding box center [947, 194] width 785 height 31
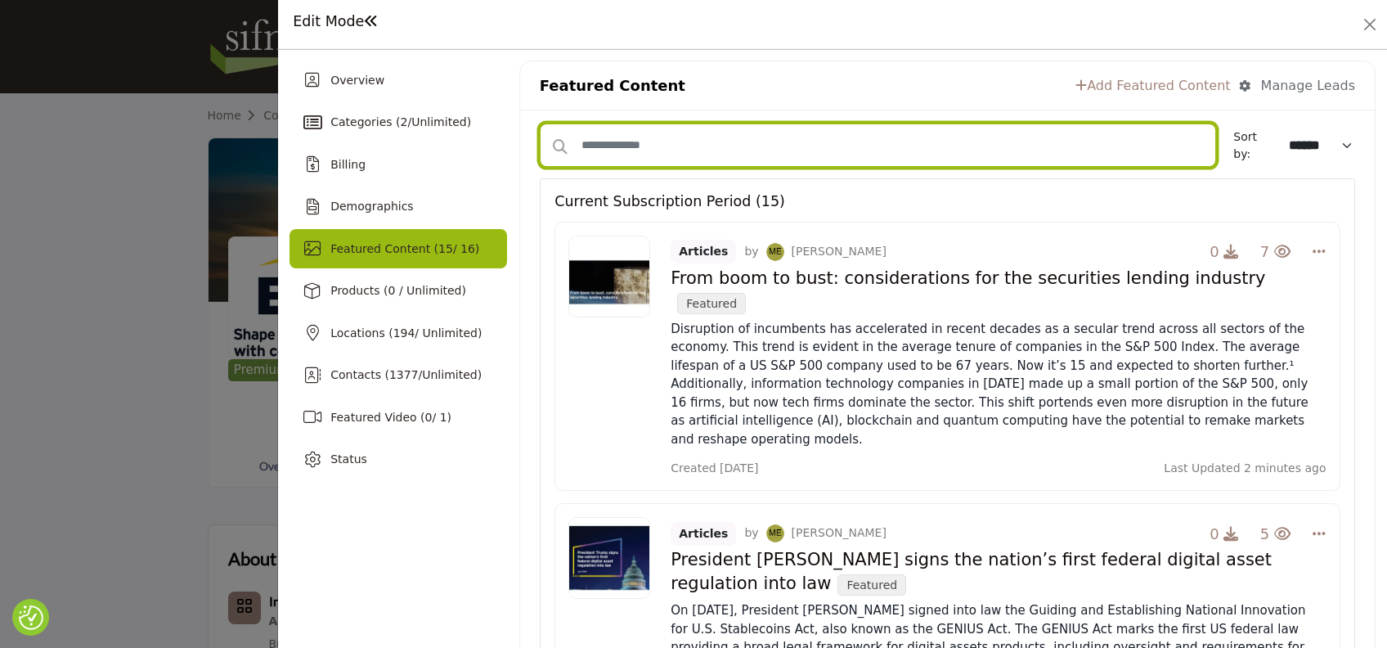
click at [968, 154] on input "Search Content" at bounding box center [878, 145] width 677 height 43
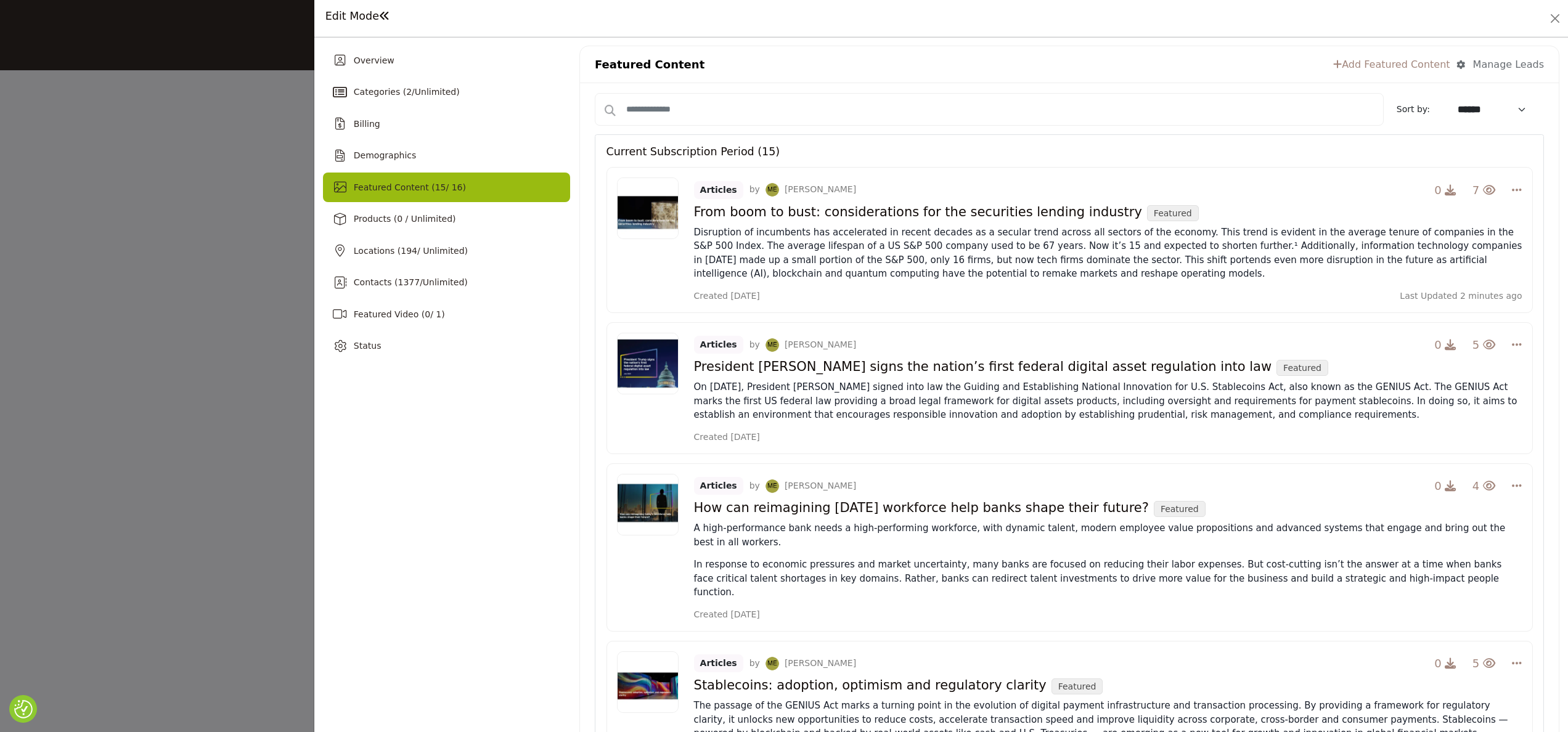
drag, startPoint x: 977, startPoint y: 11, endPoint x: 536, endPoint y: 410, distance: 594.7
click at [1038, 353] on button "Select Dropdown Options" at bounding box center [1514, 345] width 18 height 25
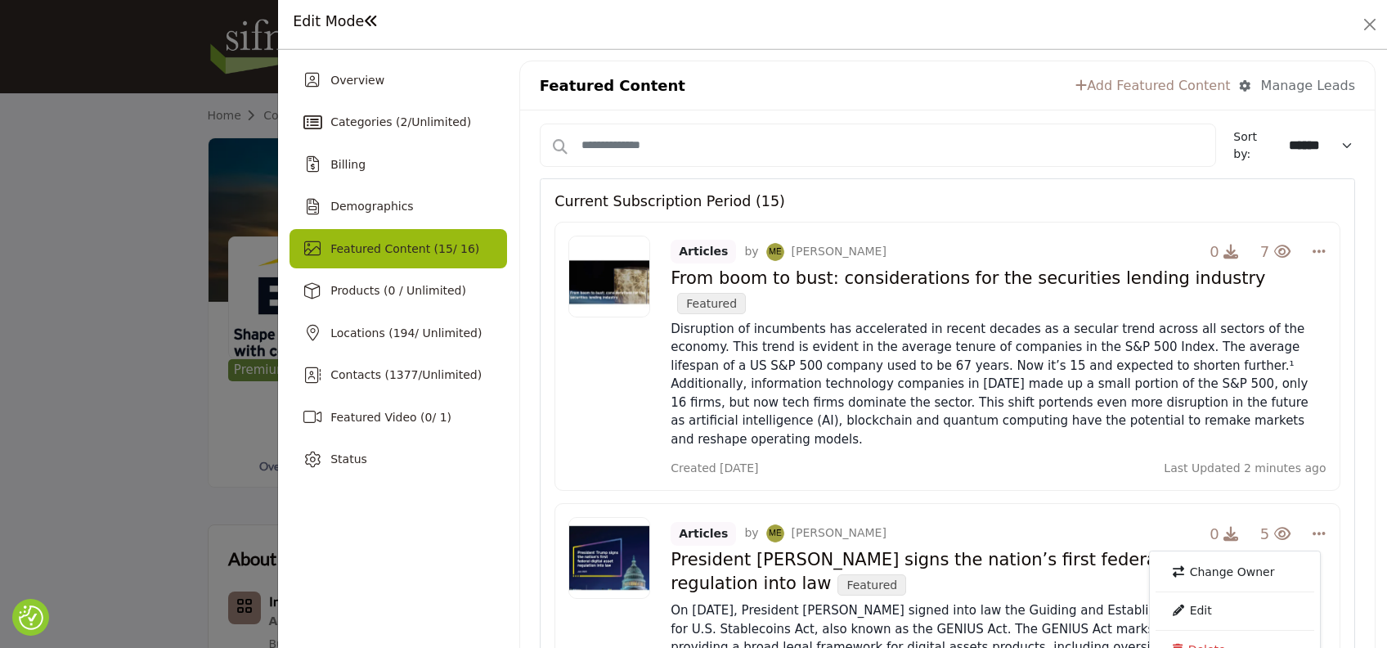
drag, startPoint x: 1991, startPoint y: 24, endPoint x: 472, endPoint y: 531, distance: 1601.3
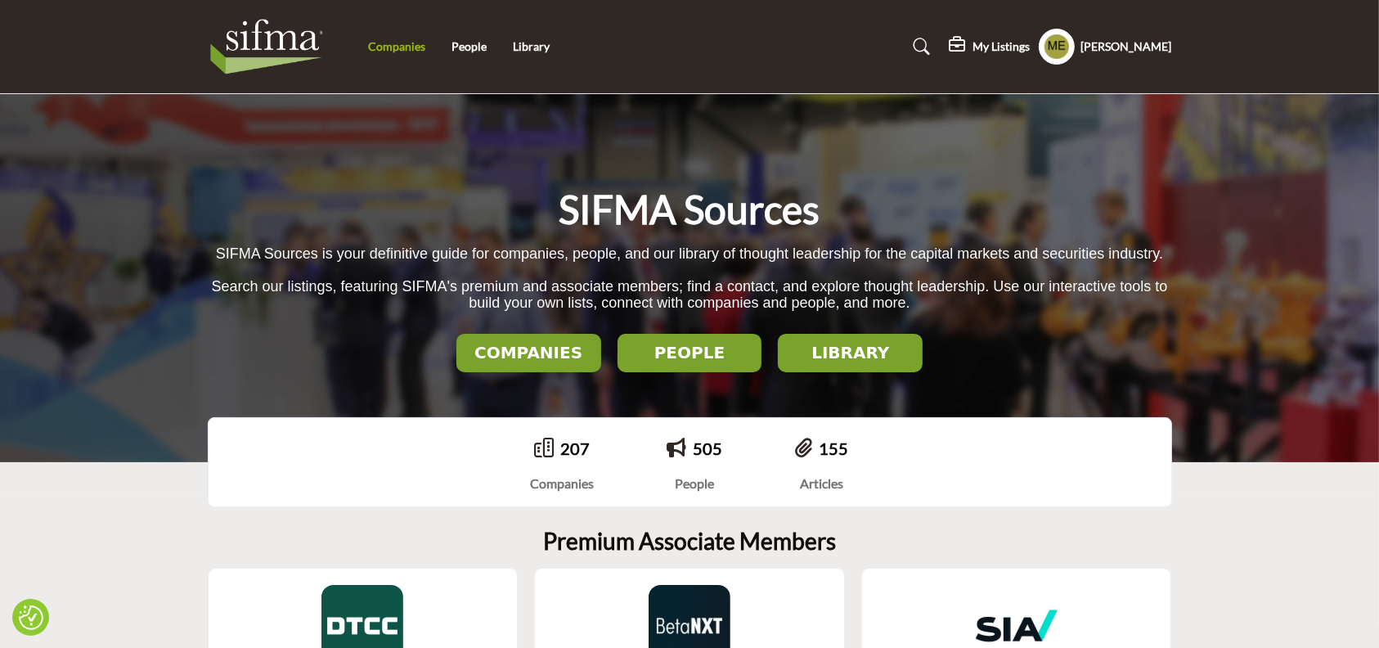
click at [402, 51] on link "Companies" at bounding box center [396, 46] width 57 height 14
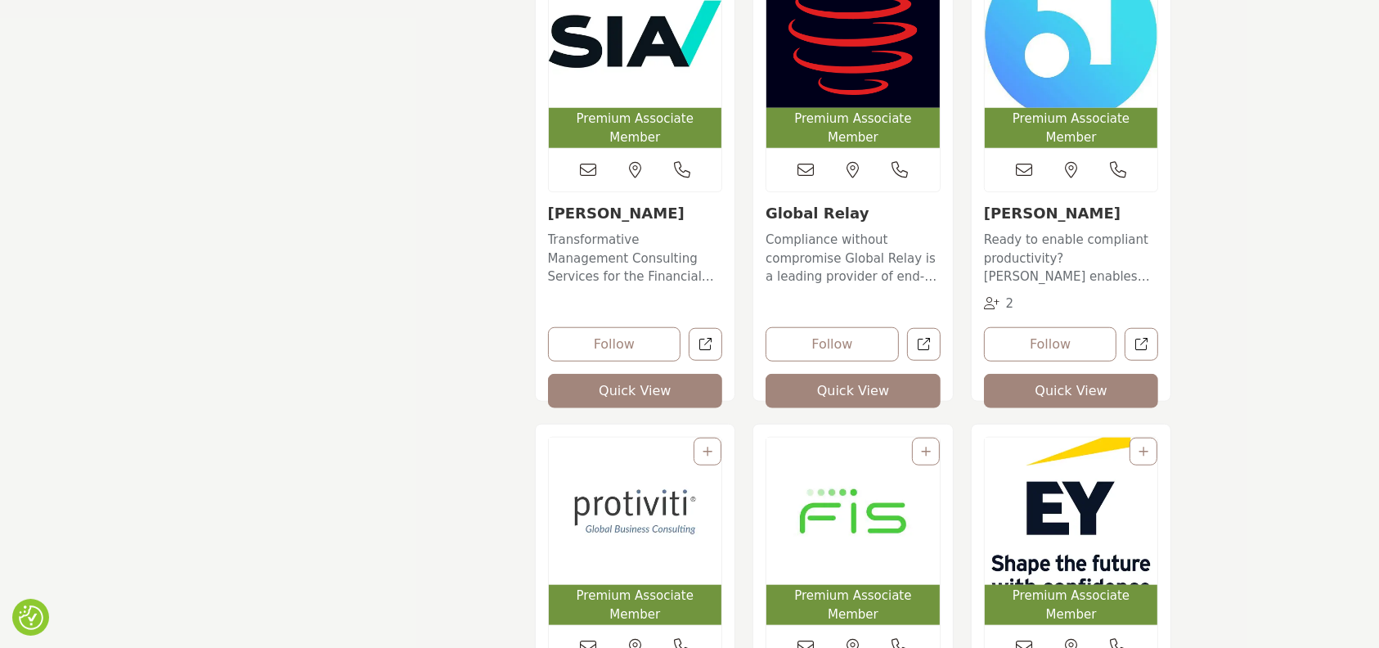
scroll to position [1440, 0]
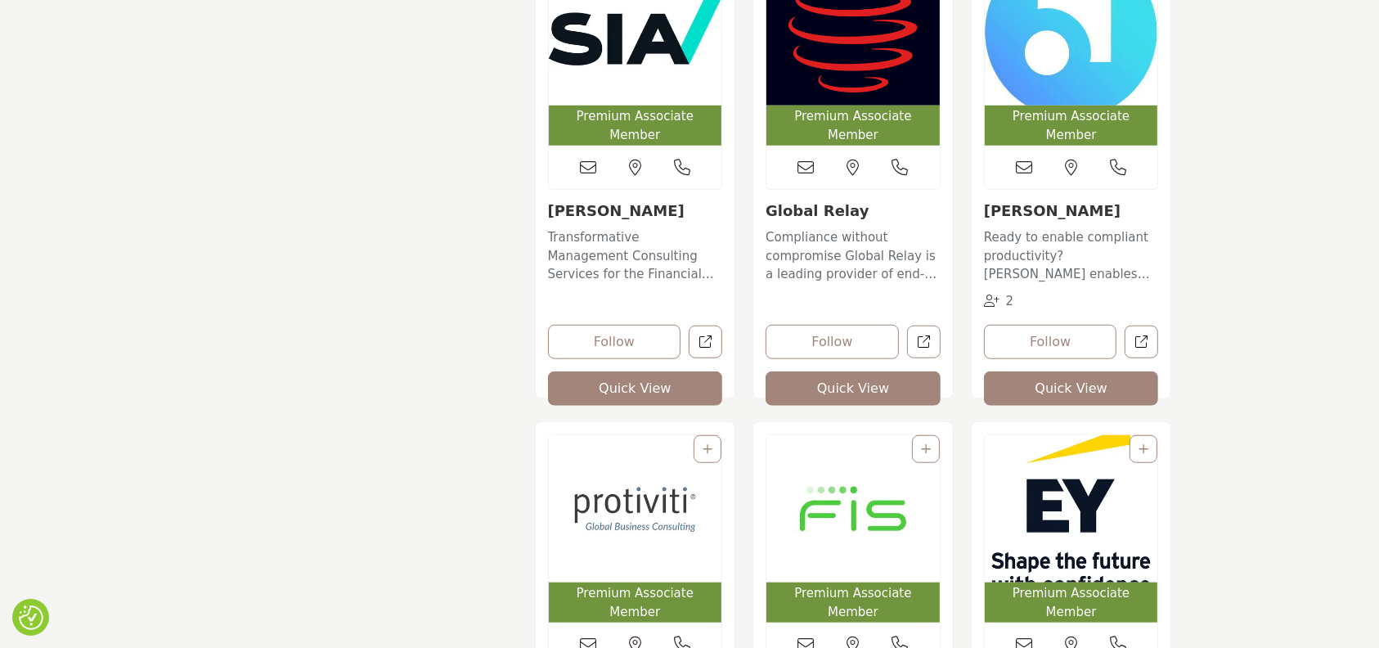
click at [1064, 513] on img "Open Listing in new tab" at bounding box center [1071, 508] width 173 height 147
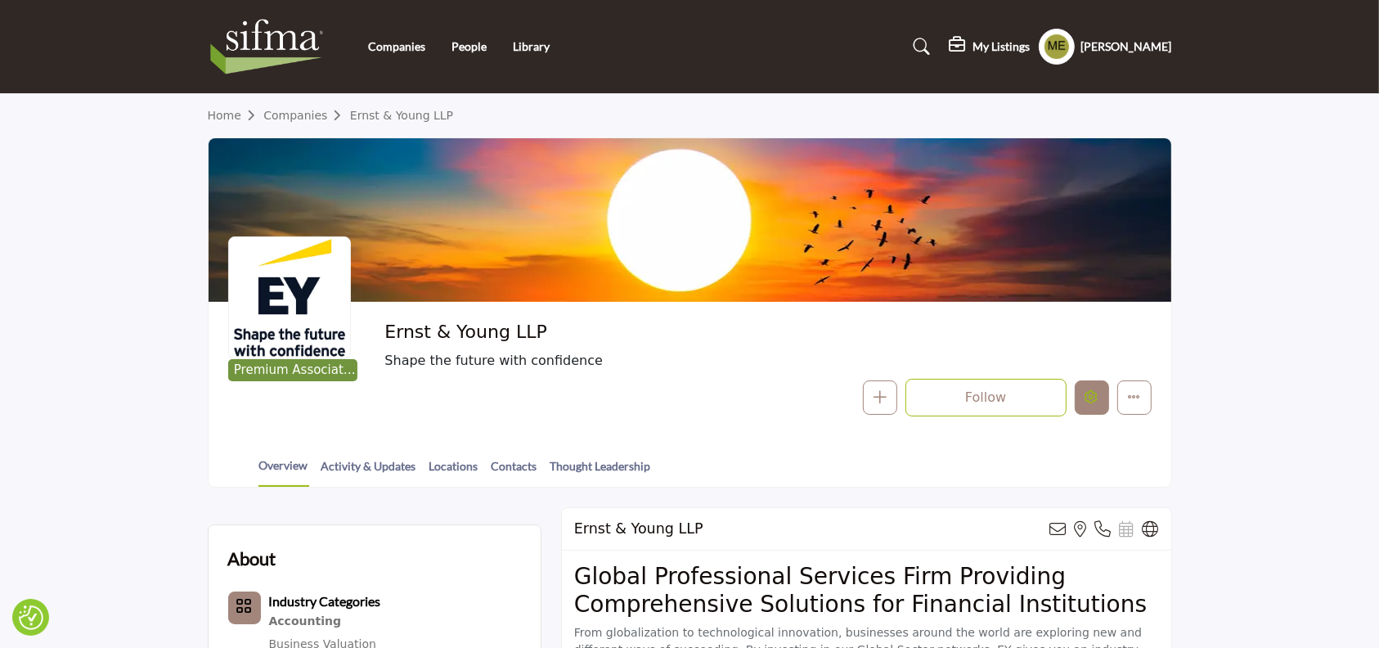
click at [1096, 391] on icon "Edit company" at bounding box center [1091, 396] width 13 height 13
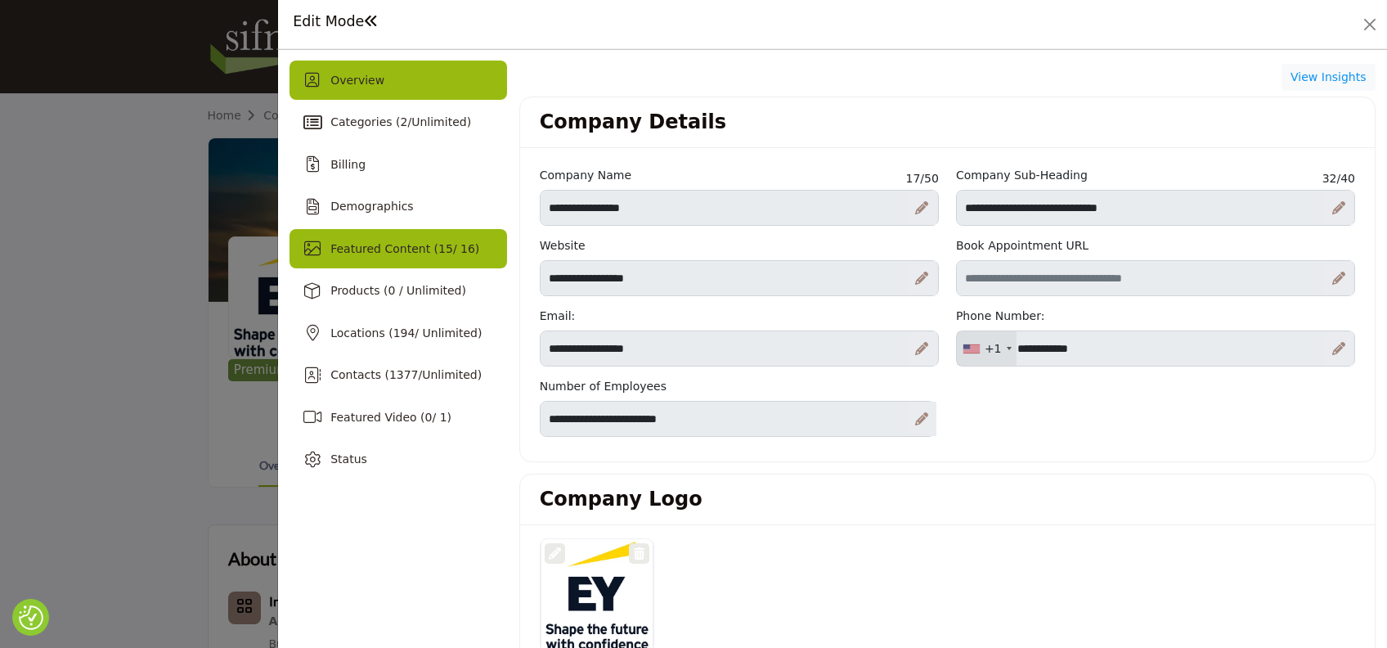
click at [417, 242] on span "Featured Content ( 15 / 16)" at bounding box center [404, 248] width 149 height 13
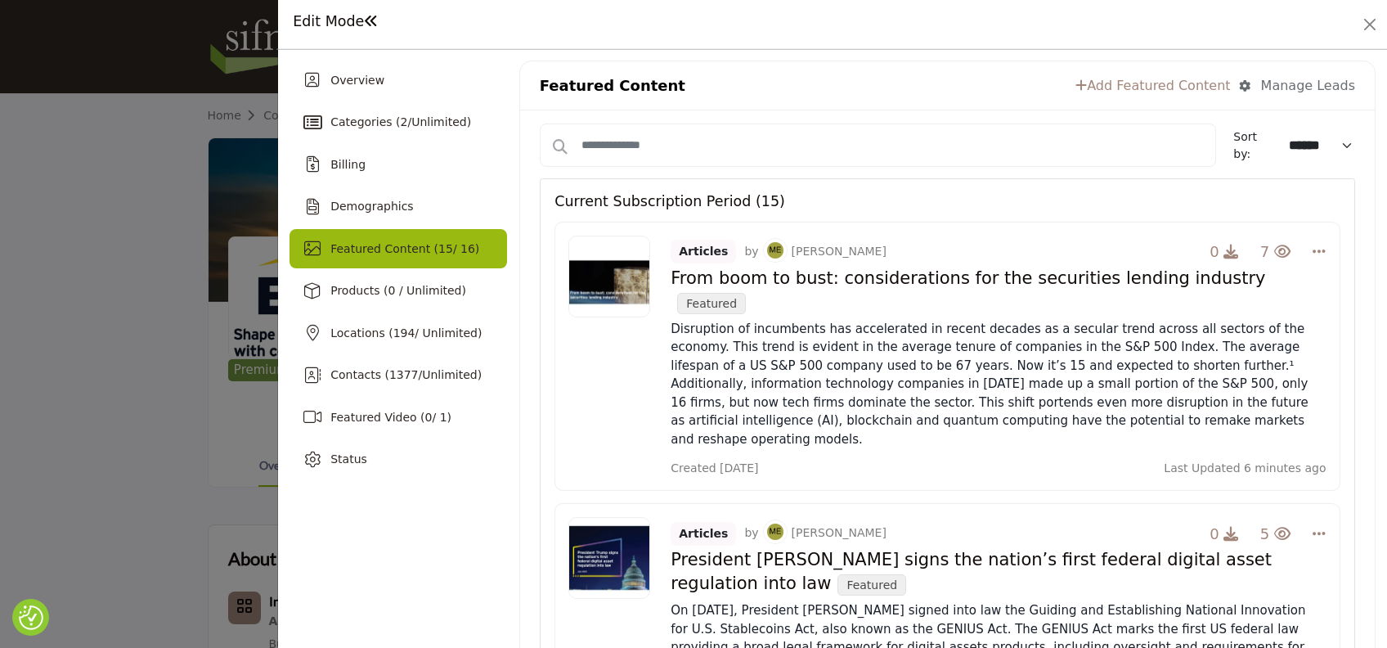
click at [1319, 190] on div "Current Subscription Period (15)" at bounding box center [947, 194] width 785 height 31
click at [1278, 87] on div "Manage Leads" at bounding box center [1308, 86] width 94 height 20
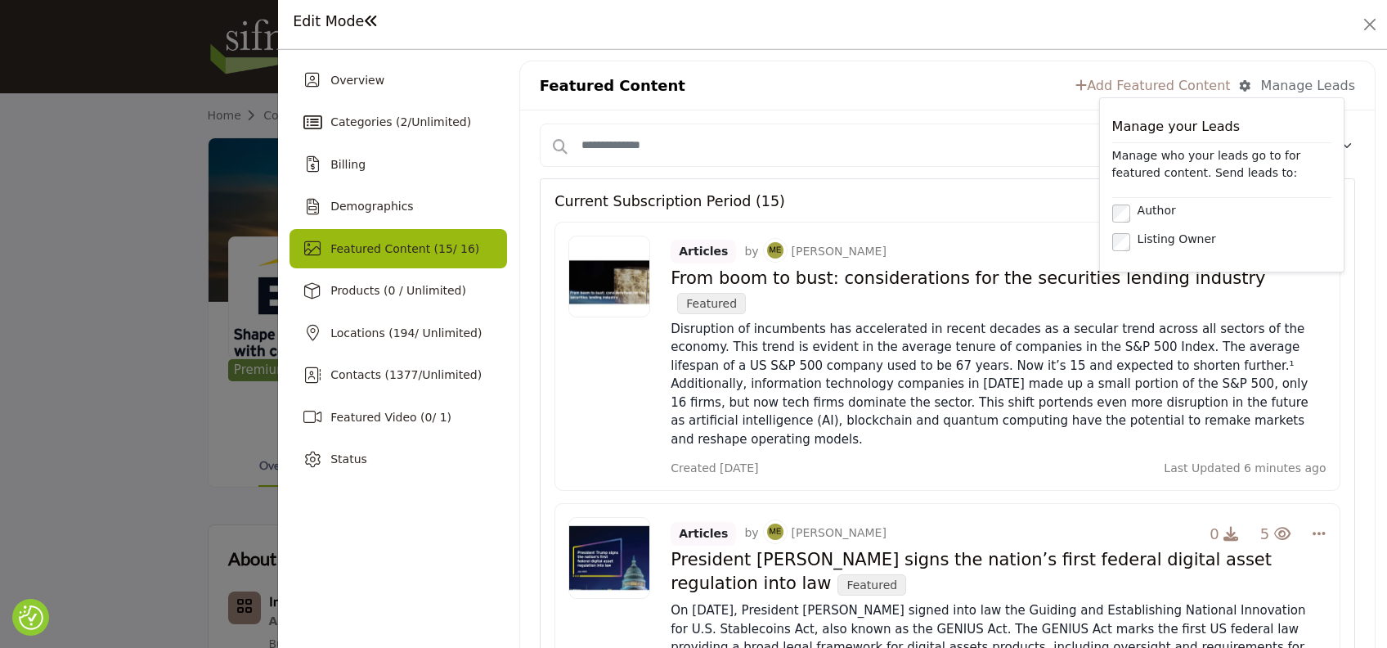
click at [957, 67] on div "Featured Content Add Featured Content Manage Leads Manage your Leads Manage who…" at bounding box center [947, 85] width 855 height 49
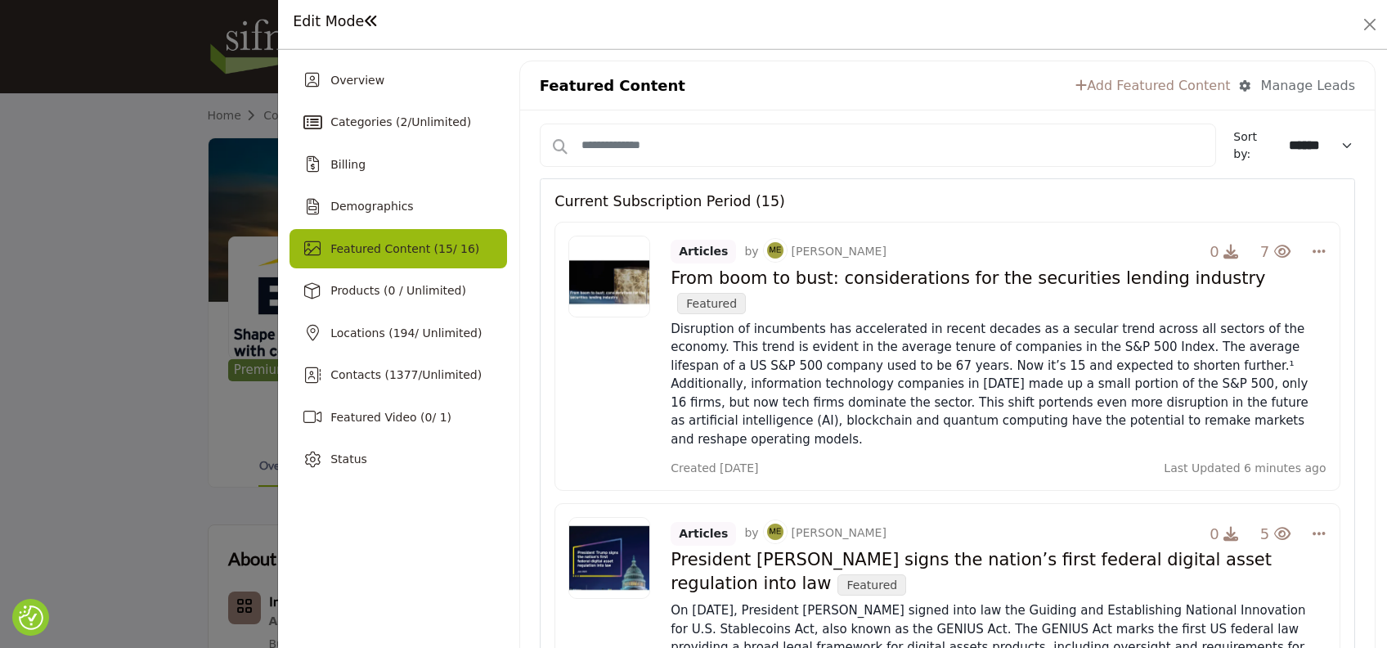
drag, startPoint x: 1337, startPoint y: 375, endPoint x: 1335, endPoint y: 434, distance: 59.8
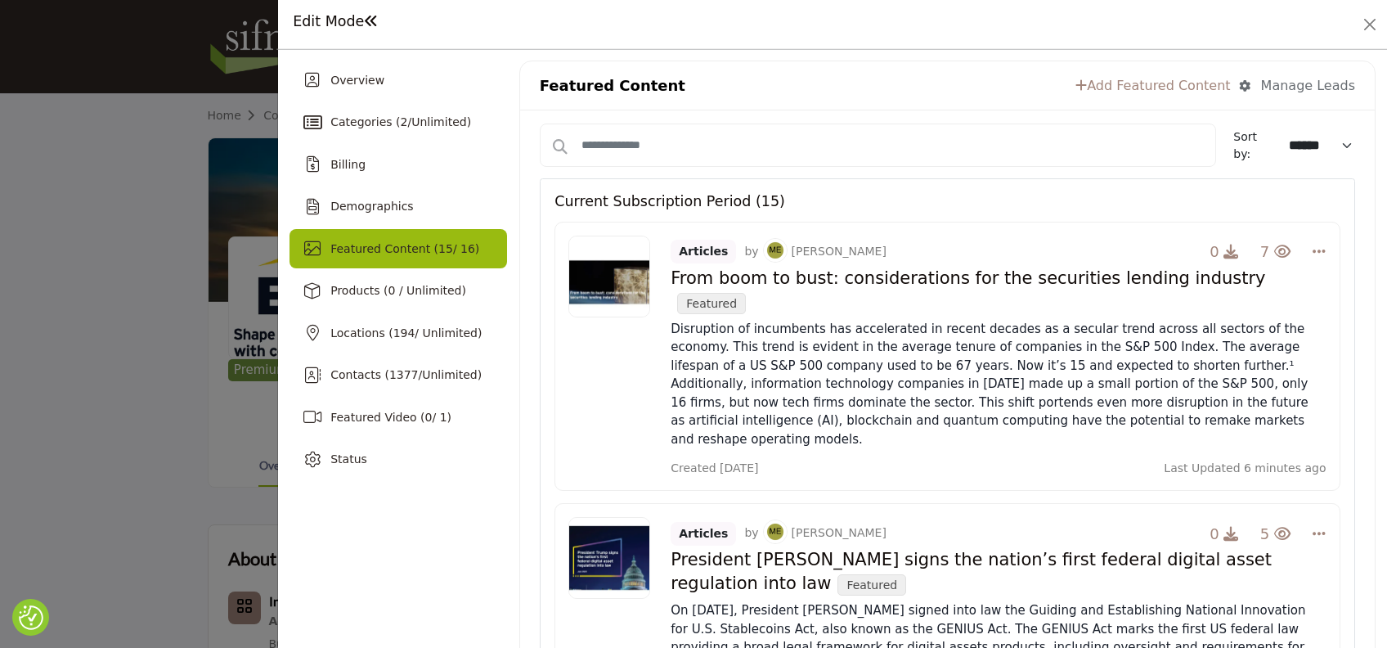
click at [563, 419] on div "Articles by [PERSON_NAME] 0 7 Change Owner Edit Delete Featured" at bounding box center [947, 356] width 785 height 269
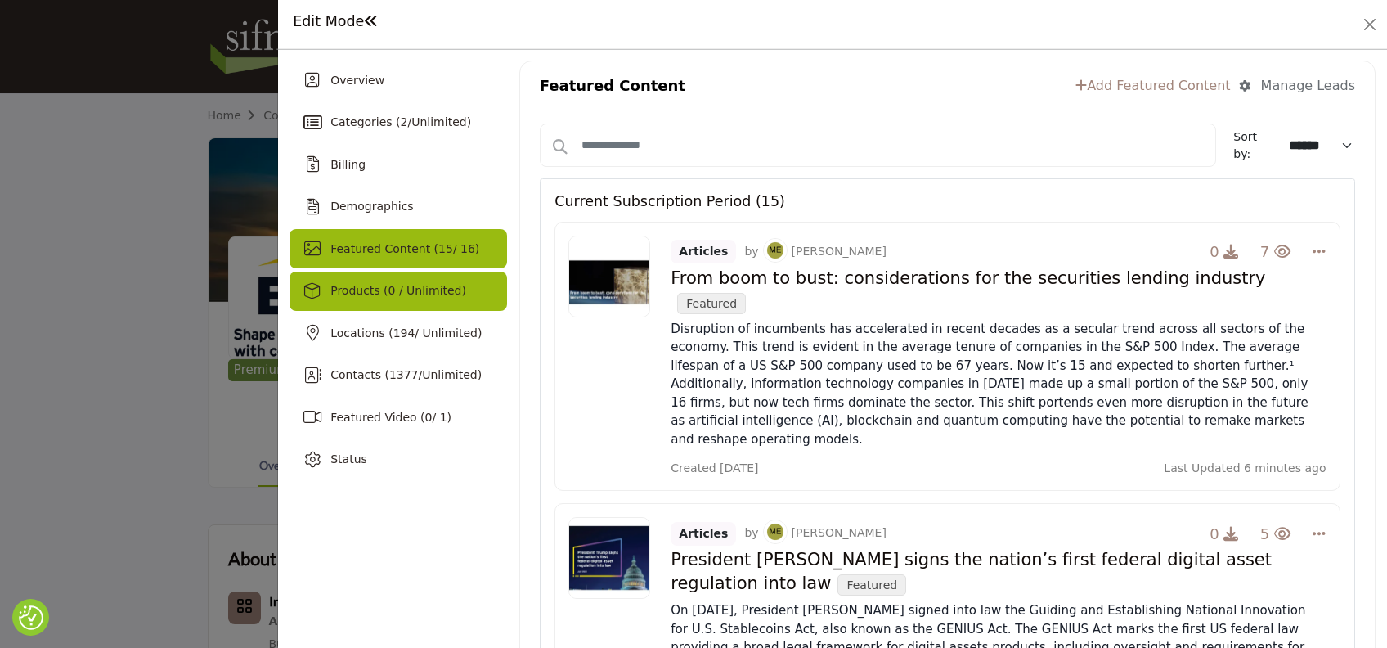
click at [362, 278] on div "Products (0 / Unlimited)" at bounding box center [399, 291] width 218 height 39
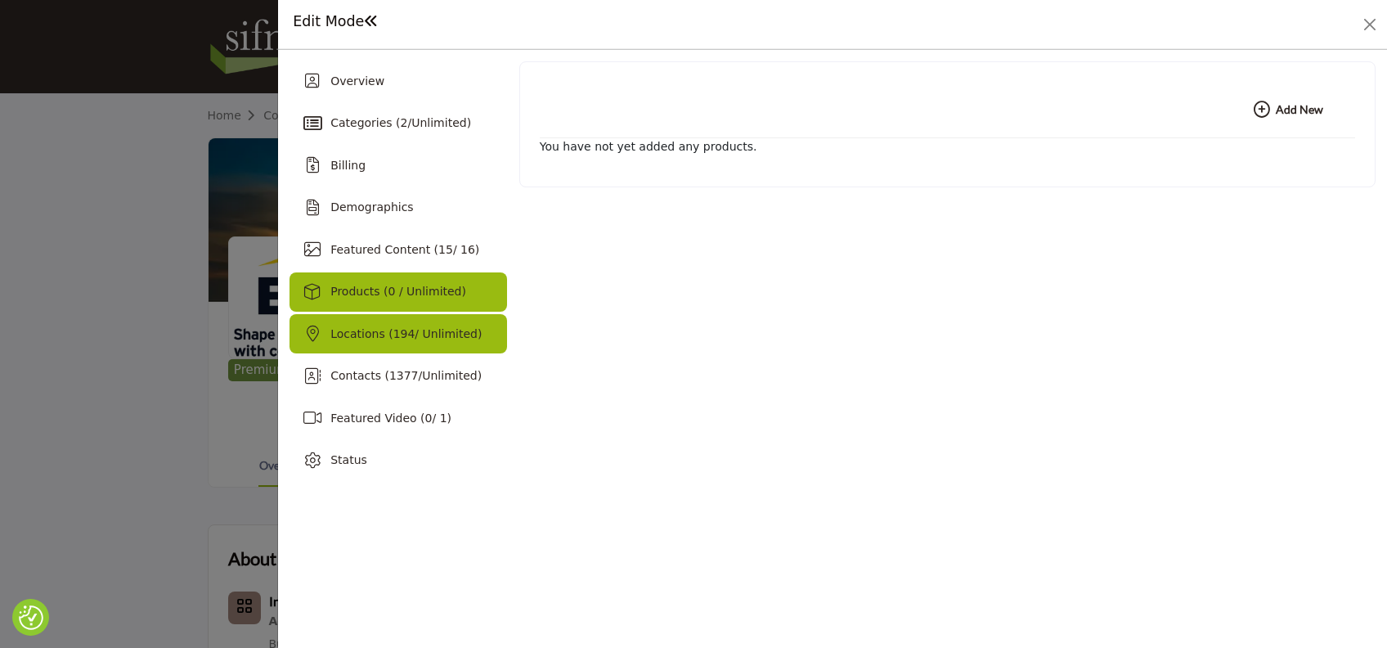
click at [367, 335] on span "Locations ( 194 / Unlimited)" at bounding box center [405, 333] width 151 height 13
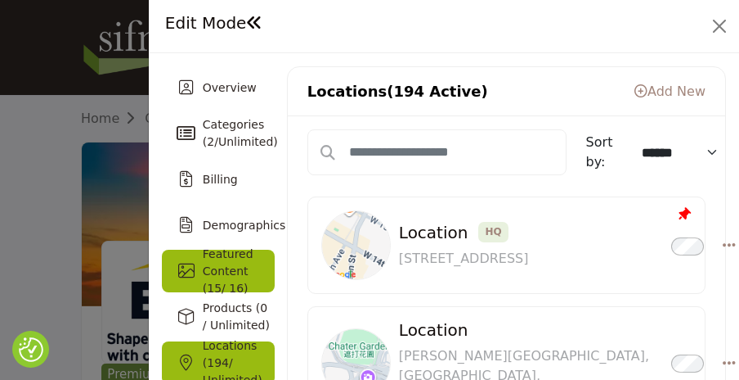
click at [231, 260] on span "Featured Content ( 15 / 16)" at bounding box center [228, 270] width 51 height 47
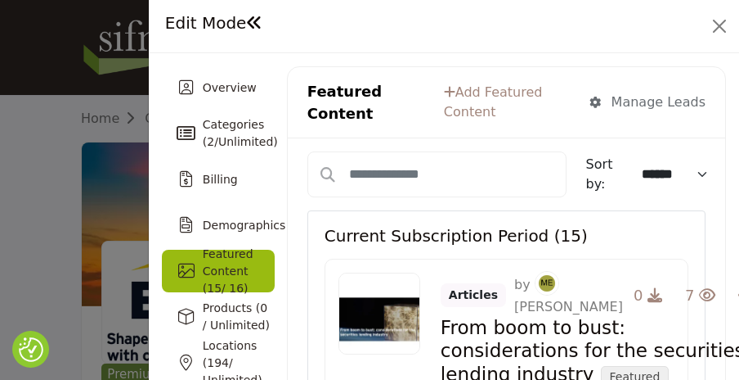
click at [654, 211] on div "Current Subscription Period (15)" at bounding box center [507, 228] width 364 height 34
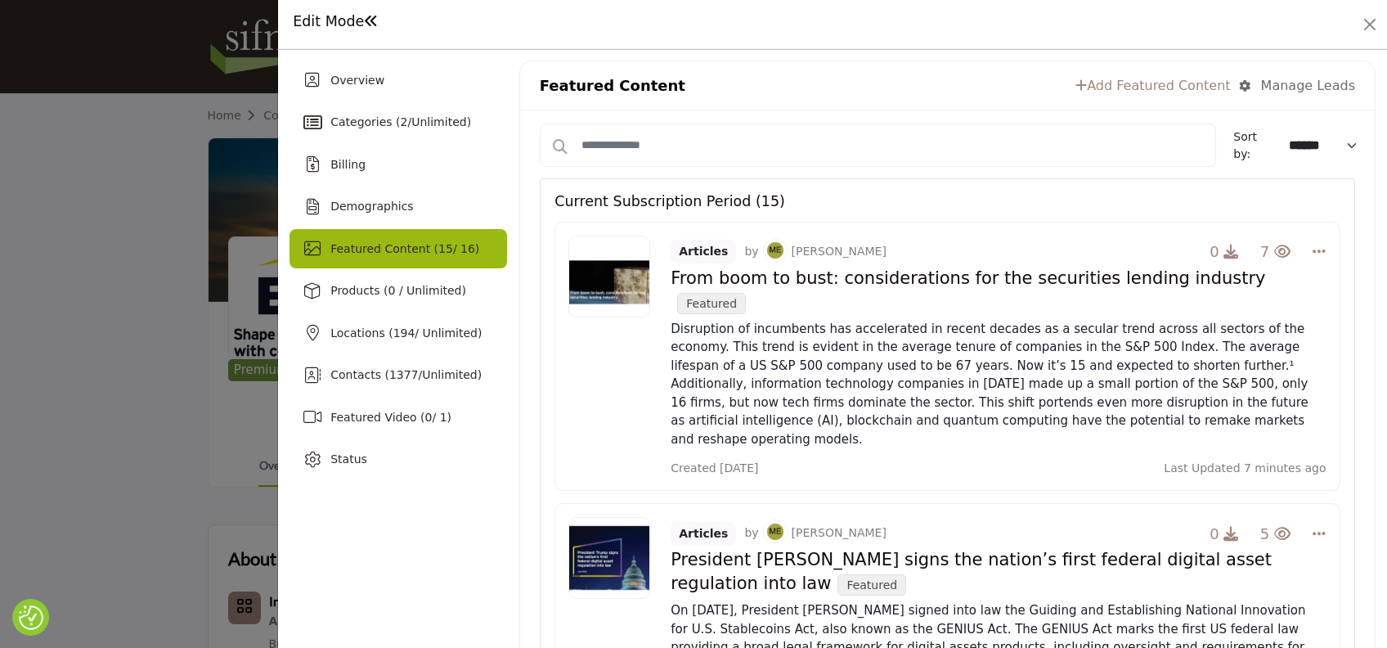
click at [564, 397] on div "Articles by [PERSON_NAME] 0 7 Change Owner Edit Delete Featured" at bounding box center [947, 356] width 785 height 269
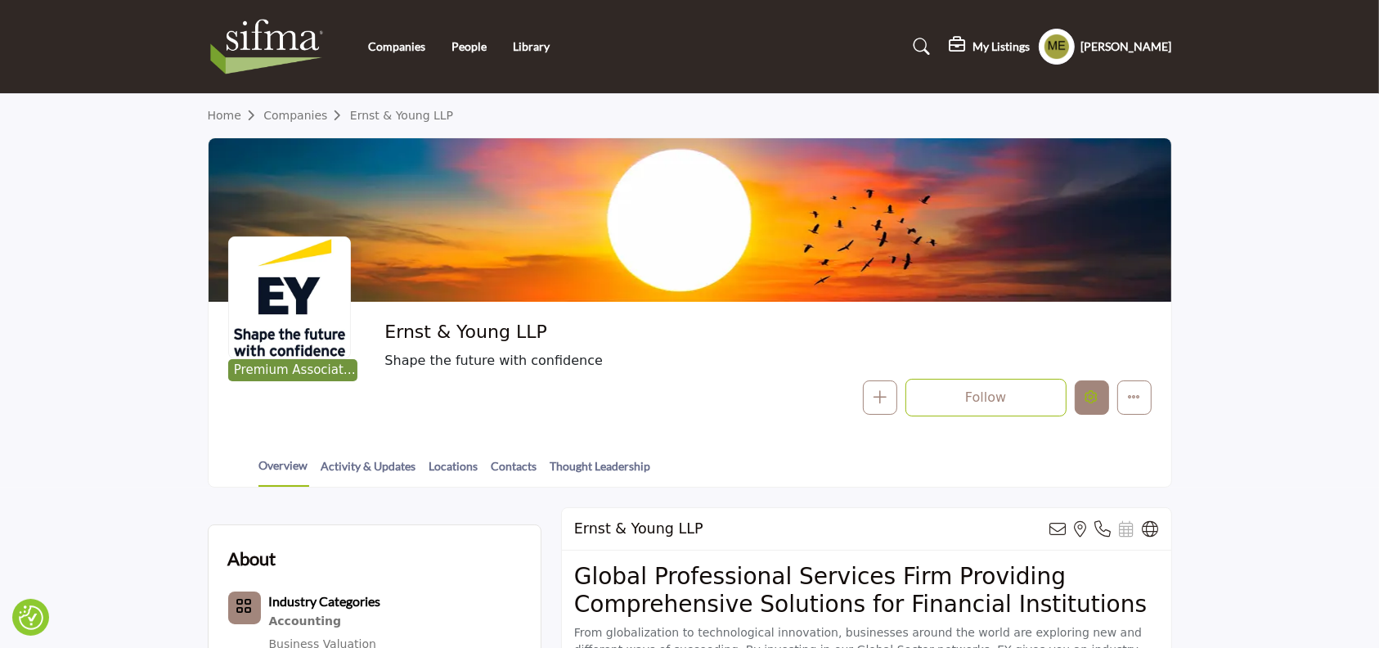
click at [1099, 394] on button "Edit company" at bounding box center [1092, 397] width 34 height 34
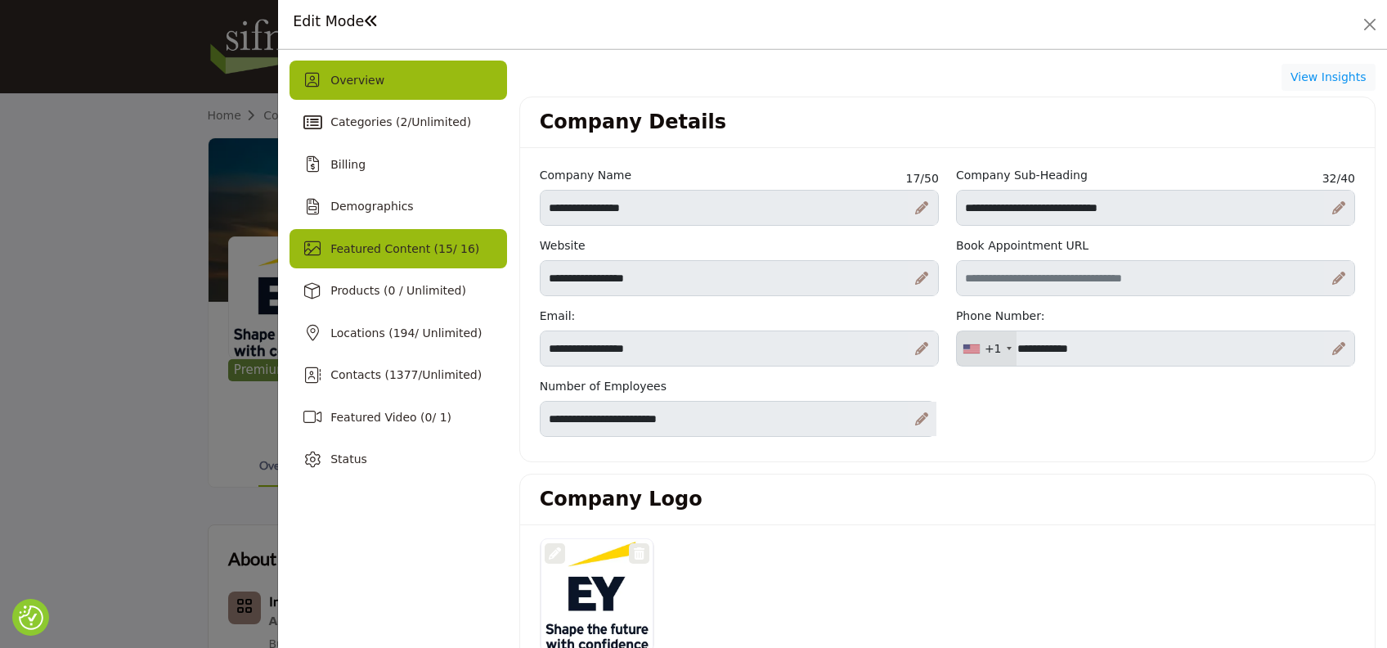
click at [438, 247] on span "15" at bounding box center [445, 248] width 15 height 13
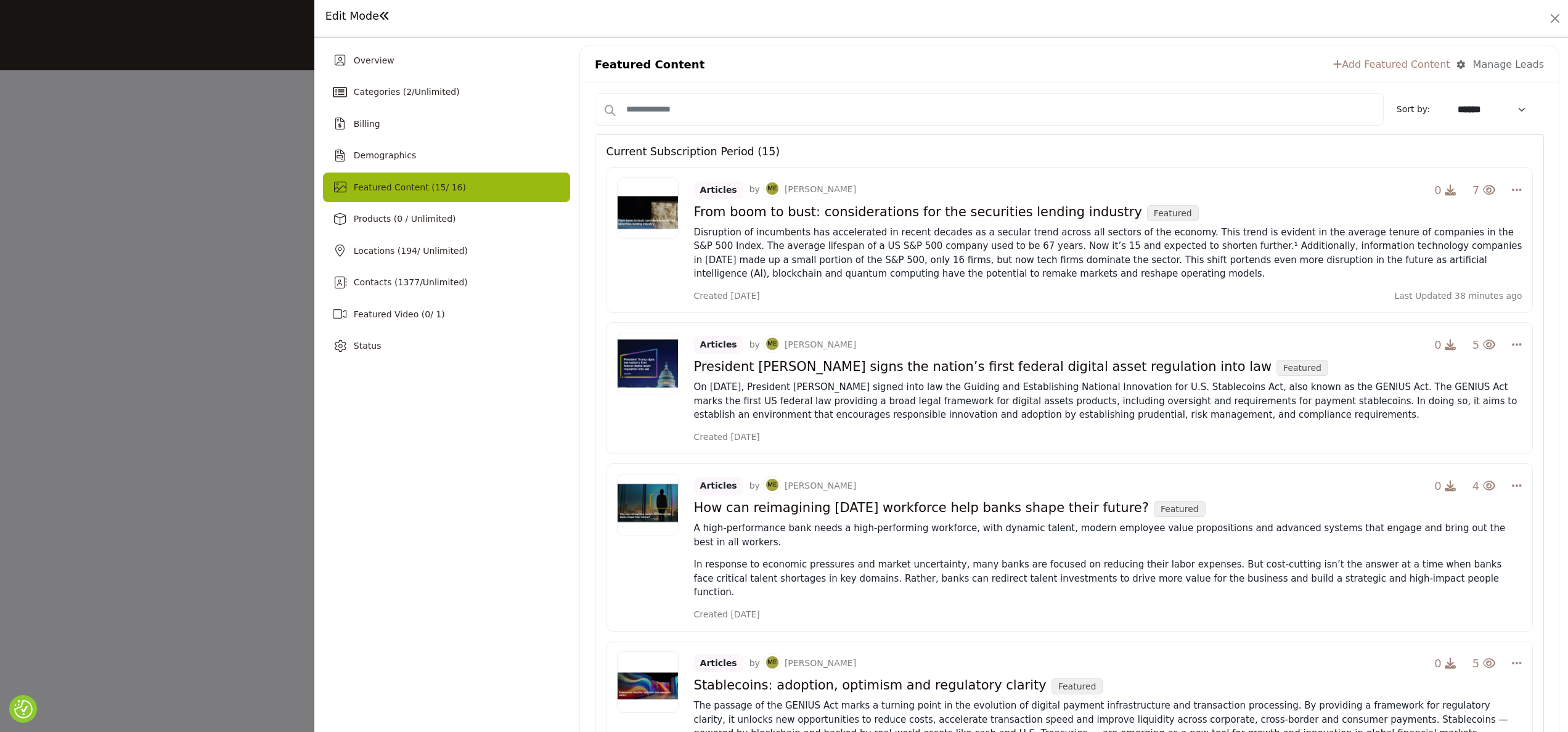
drag, startPoint x: 994, startPoint y: 1, endPoint x: 501, endPoint y: 500, distance: 701.5
click at [1038, 487] on div "Articles by [PERSON_NAME] 0 4 Change Owner Edit Delete Featured" at bounding box center [1069, 547] width 926 height 168
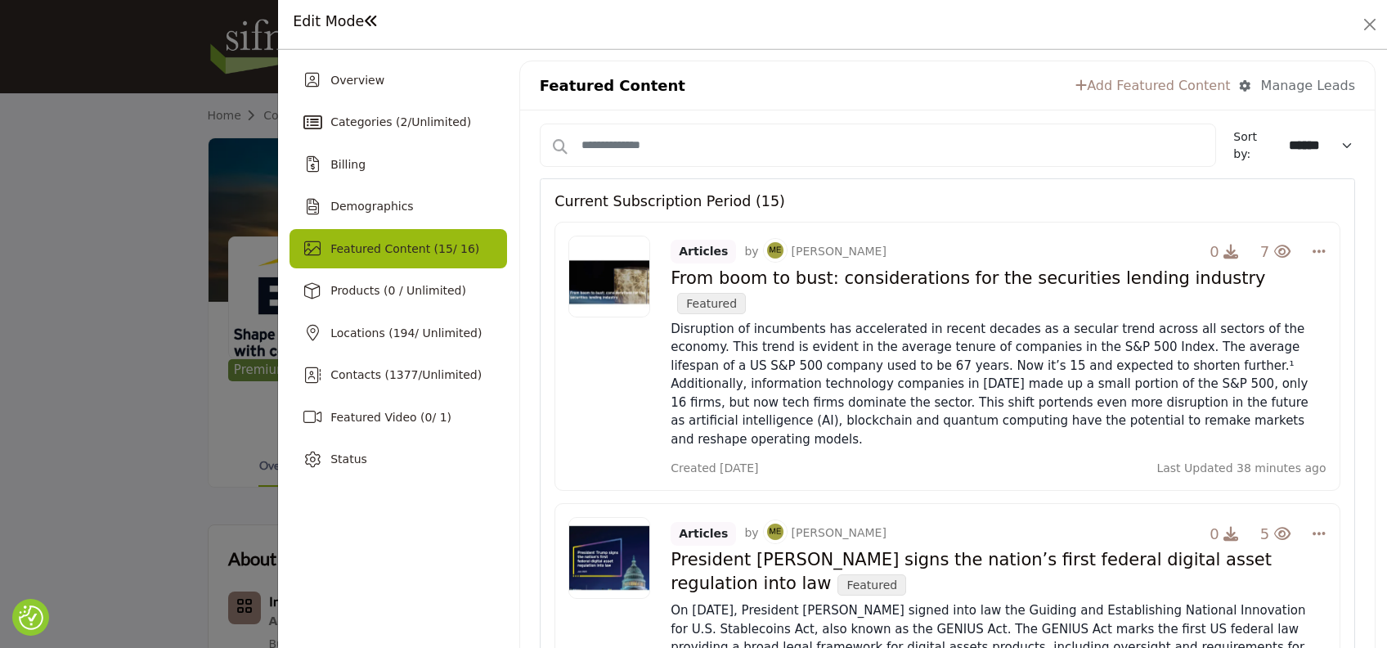
drag, startPoint x: 1966, startPoint y: 1, endPoint x: 536, endPoint y: 501, distance: 1515.6
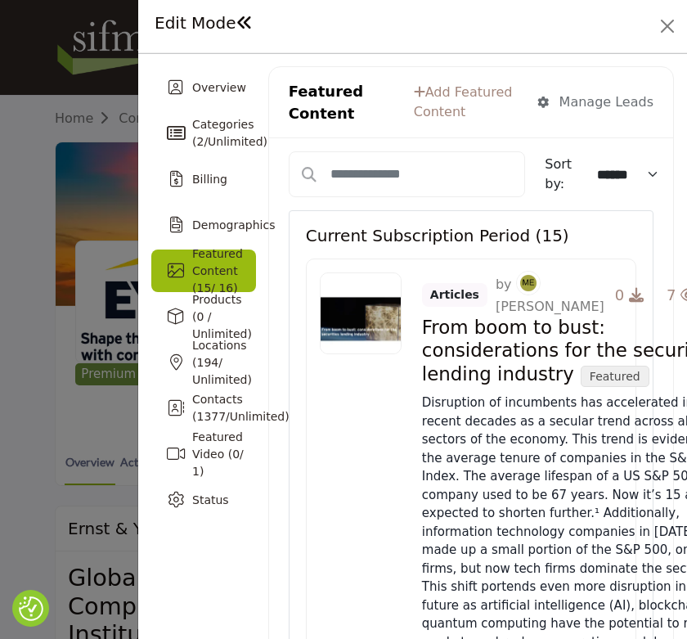
click at [635, 375] on h4 "From boom to bust: considerations for the securities lending industry Featured" at bounding box center [578, 352] width 312 height 70
click at [639, 480] on p "Disruption of incumbents has accelerated in recent decades as a secular trend a…" at bounding box center [578, 522] width 312 height 258
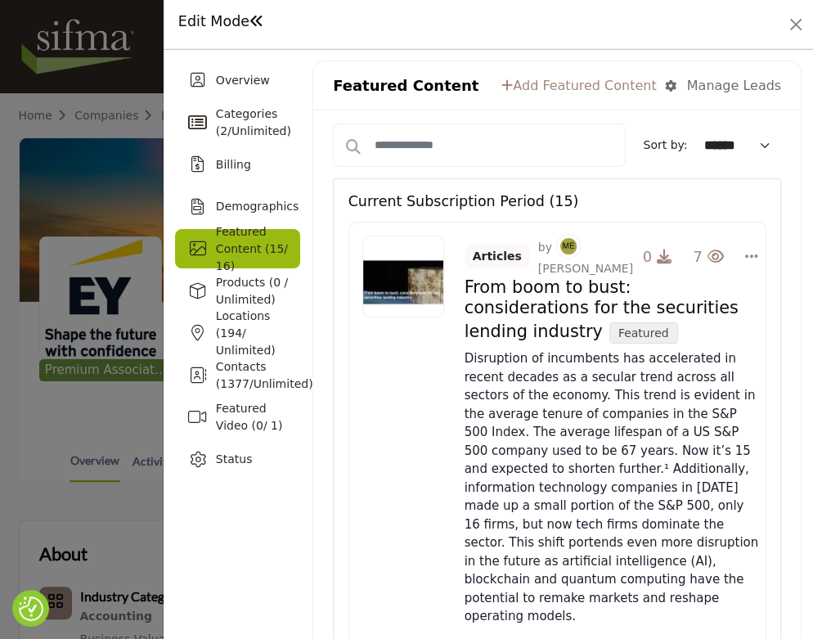
click at [616, 339] on h4 "From boom to bust: considerations for the securities lending industry Featured" at bounding box center [612, 310] width 294 height 66
